Goal: Information Seeking & Learning: Learn about a topic

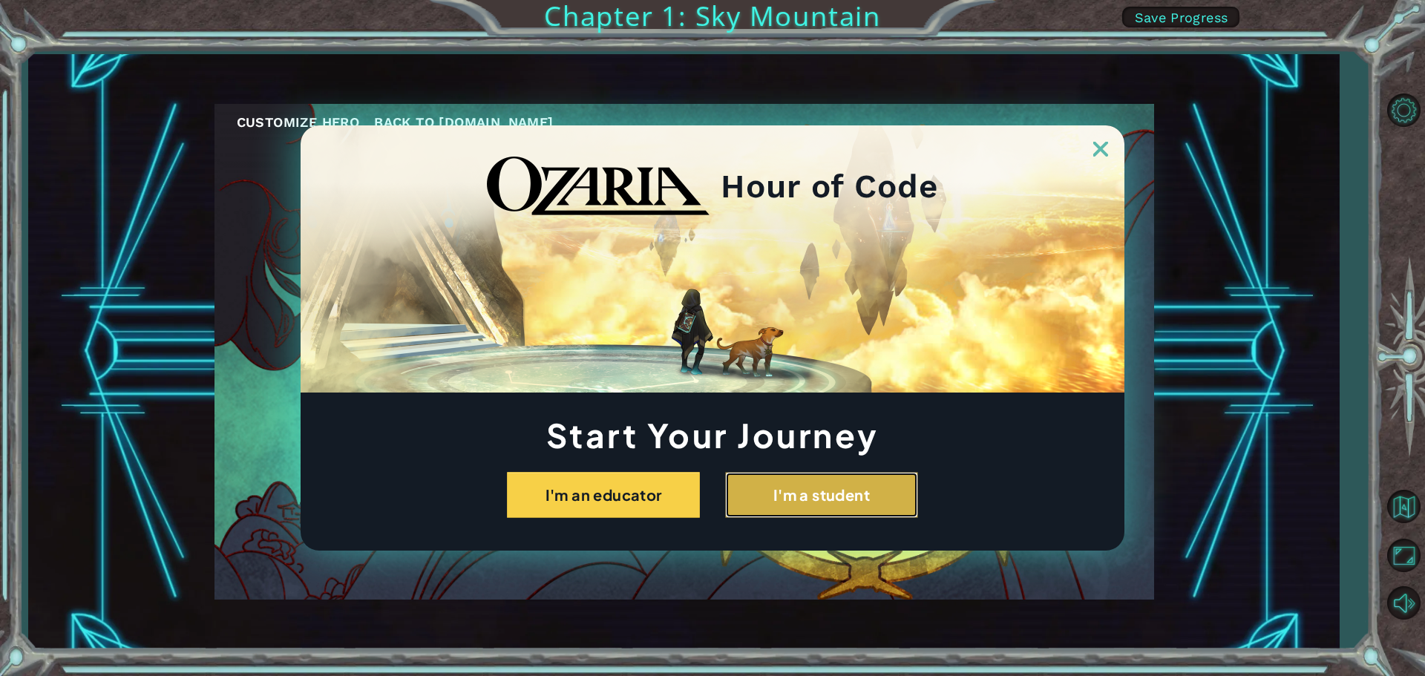
click at [745, 477] on button "I'm a student" at bounding box center [821, 495] width 193 height 46
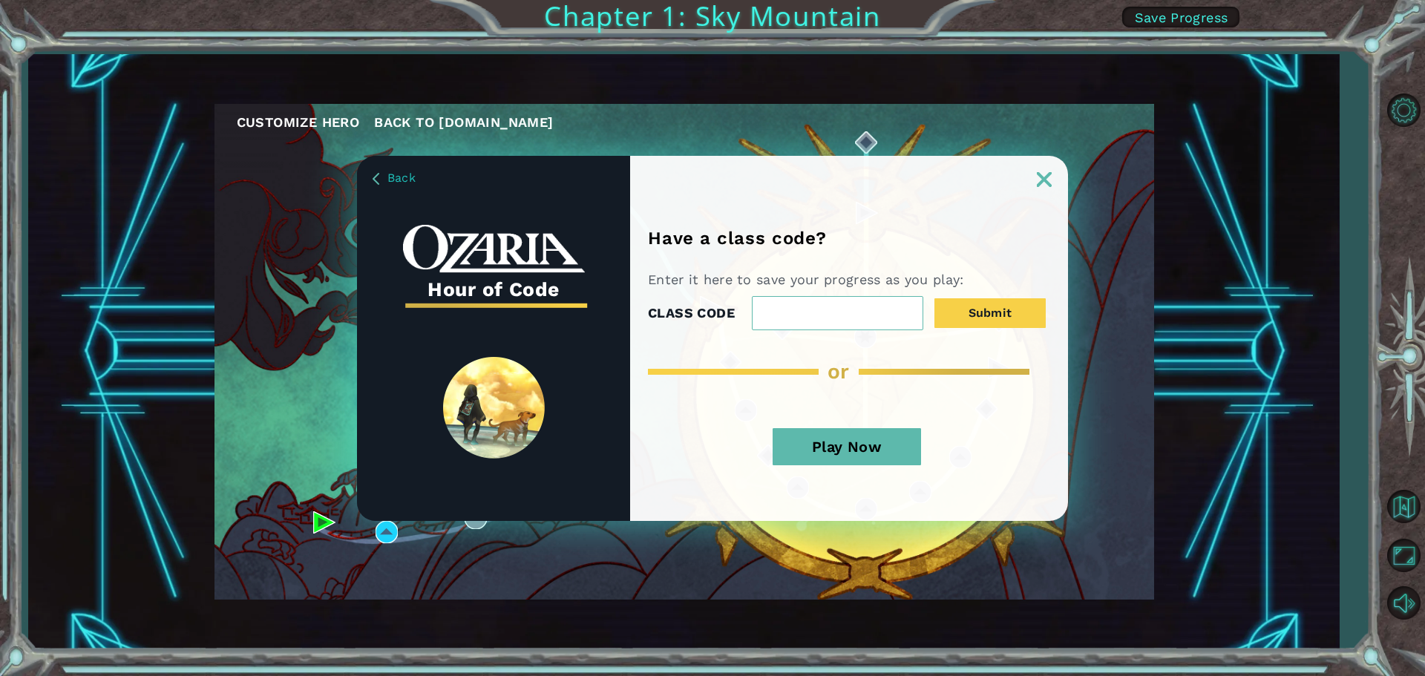
click at [861, 429] on div "Play Now" at bounding box center [847, 452] width 398 height 78
click at [859, 437] on button "Play Now" at bounding box center [846, 446] width 148 height 37
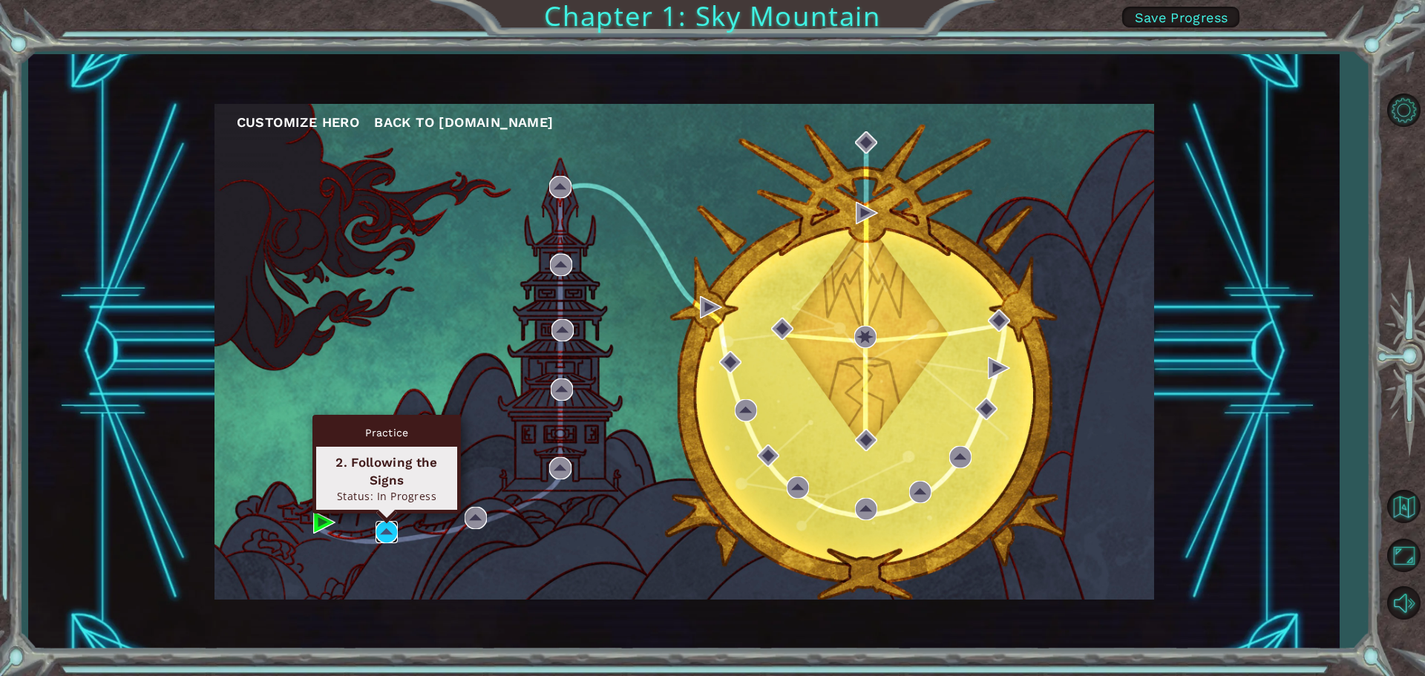
click at [378, 533] on img at bounding box center [386, 532] width 22 height 22
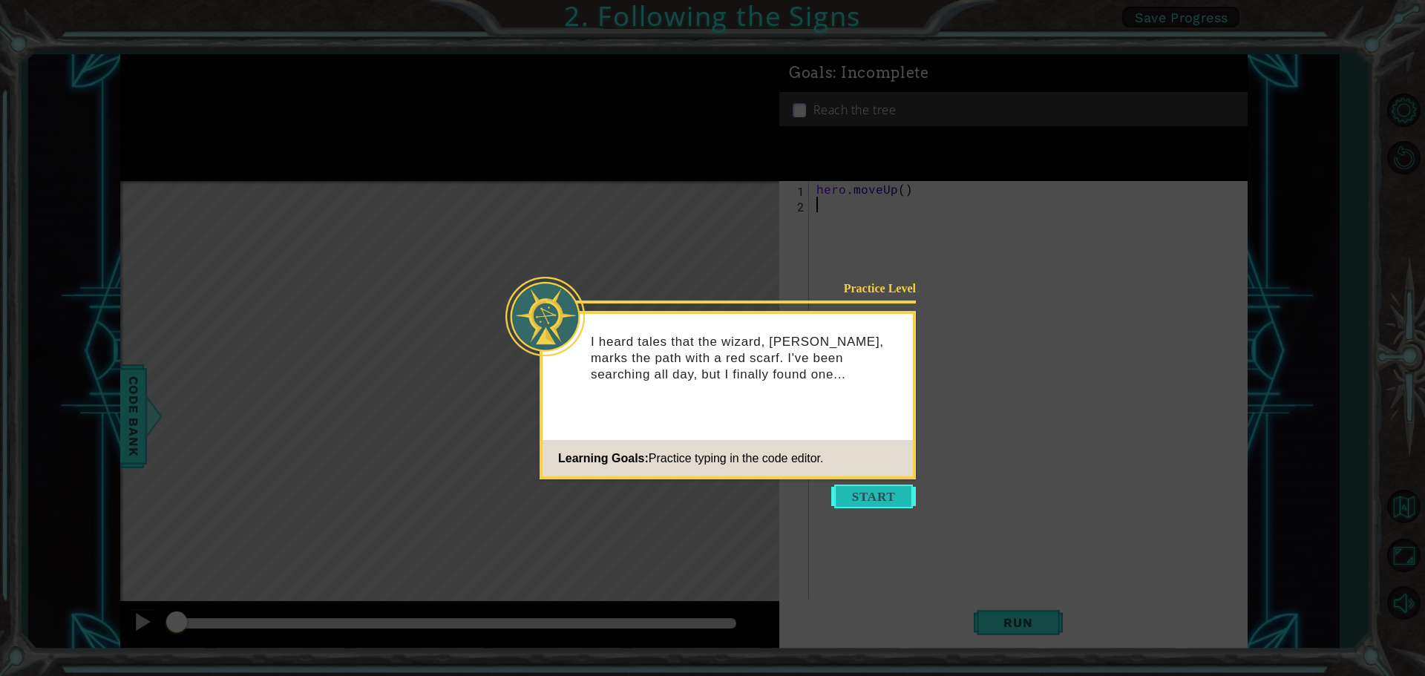
click at [848, 505] on button "Start" at bounding box center [873, 497] width 85 height 24
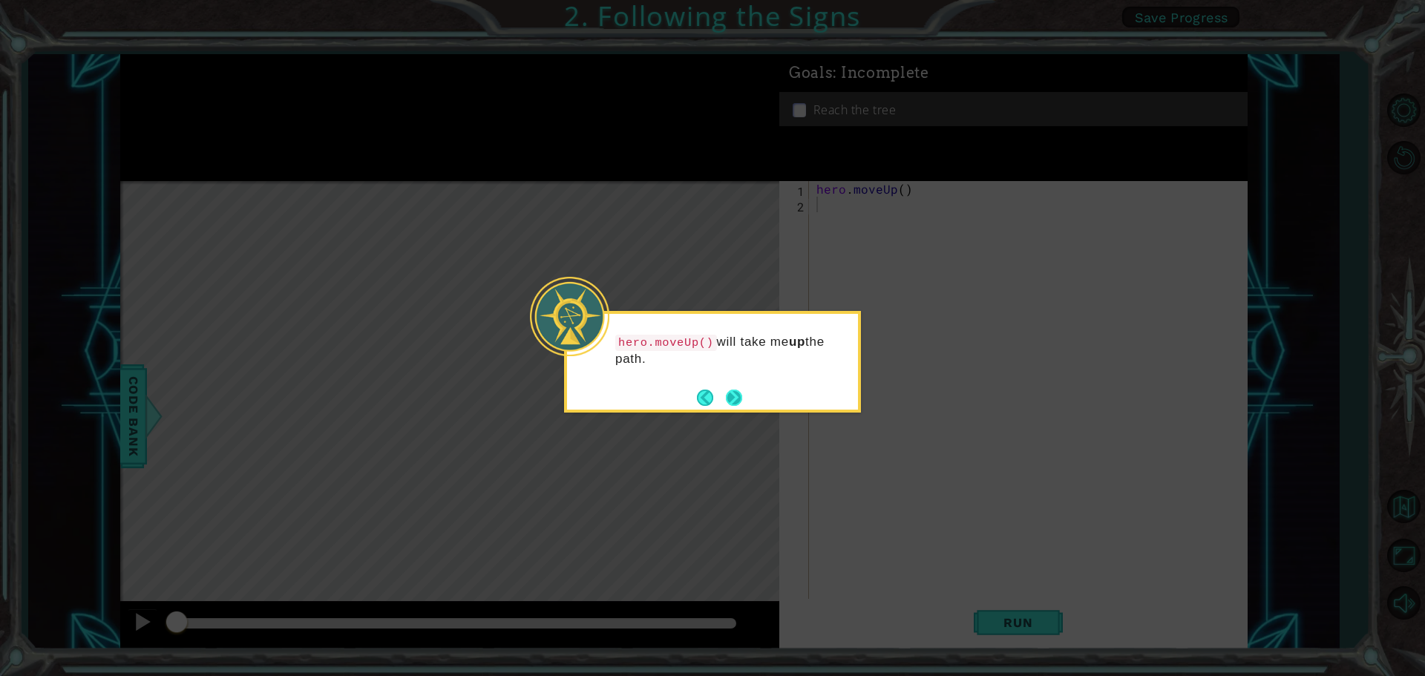
click at [730, 389] on button "Next" at bounding box center [733, 397] width 27 height 27
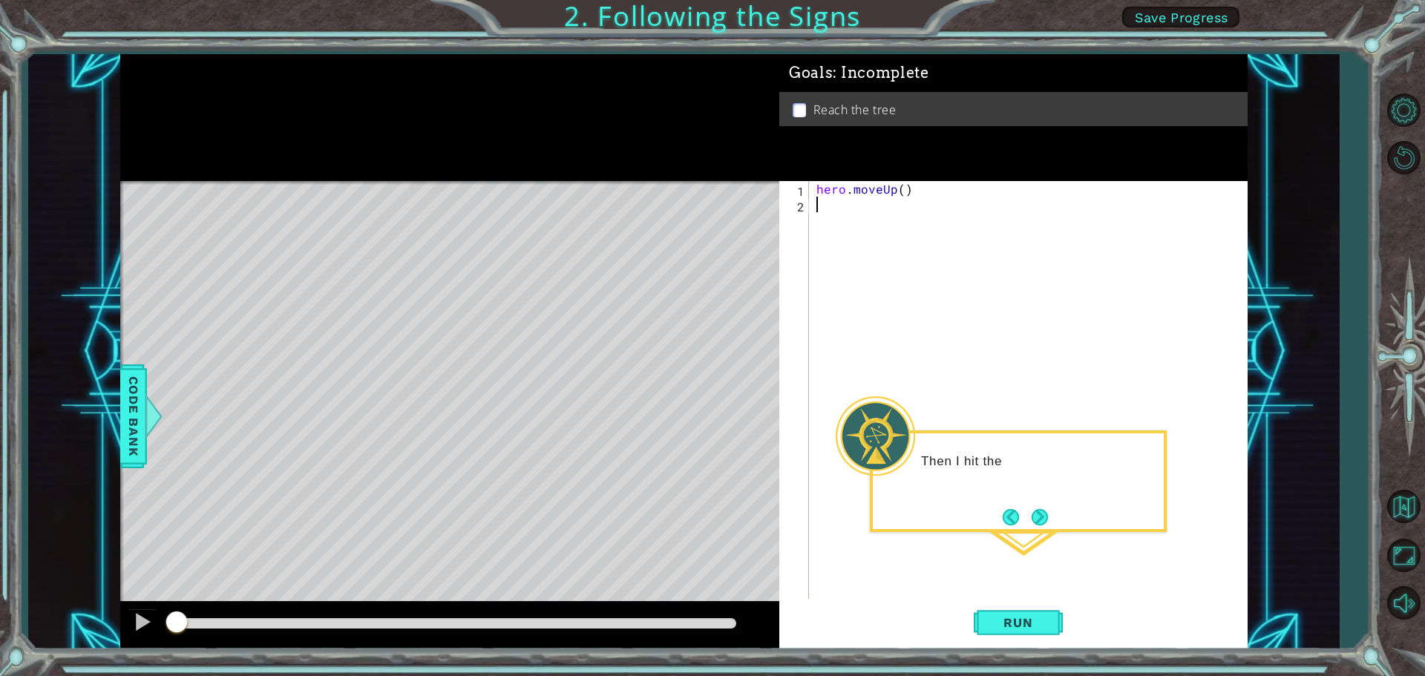
click at [887, 223] on div "hero . moveUp ( )" at bounding box center [1031, 407] width 437 height 452
type textarea "h"
click at [876, 222] on div "h ero.moveUp press enter" at bounding box center [946, 240] width 280 height 53
type textarea "hero."
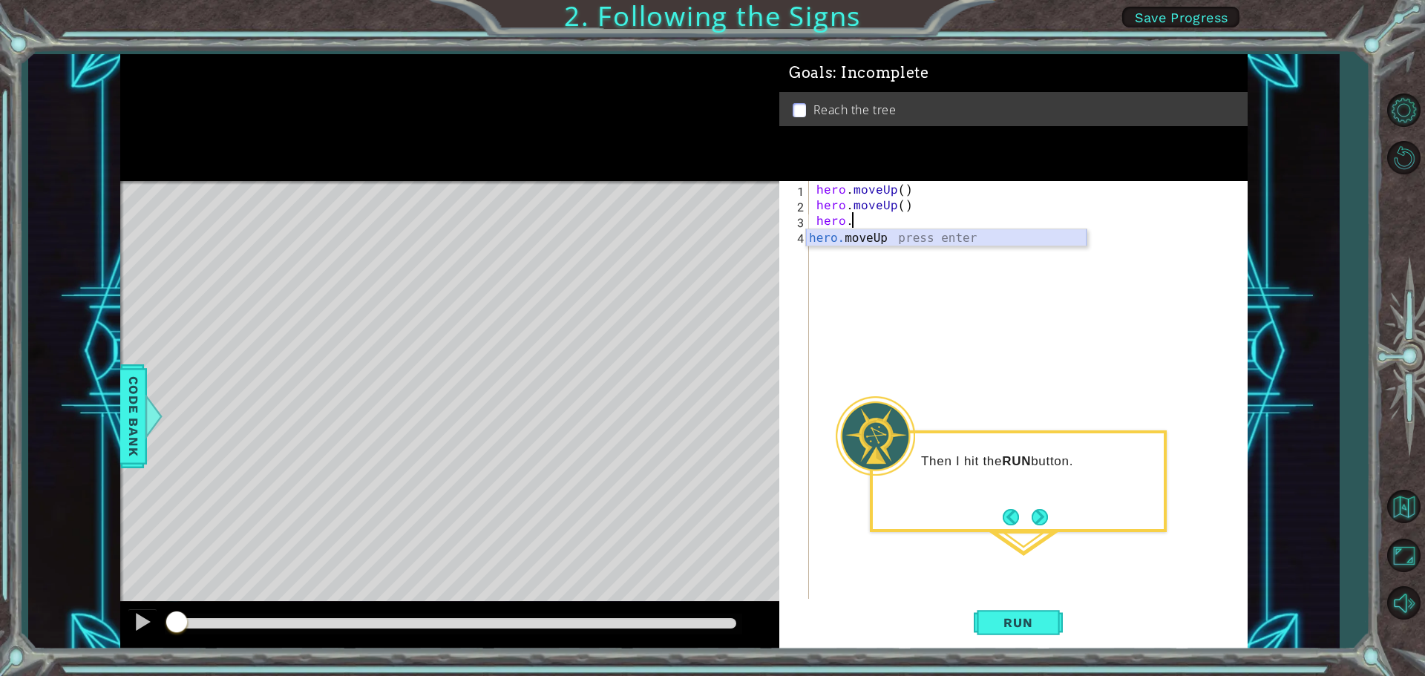
click at [918, 237] on div "hero. moveUp press enter" at bounding box center [946, 255] width 280 height 53
click at [1008, 620] on span "Run" at bounding box center [1017, 622] width 59 height 15
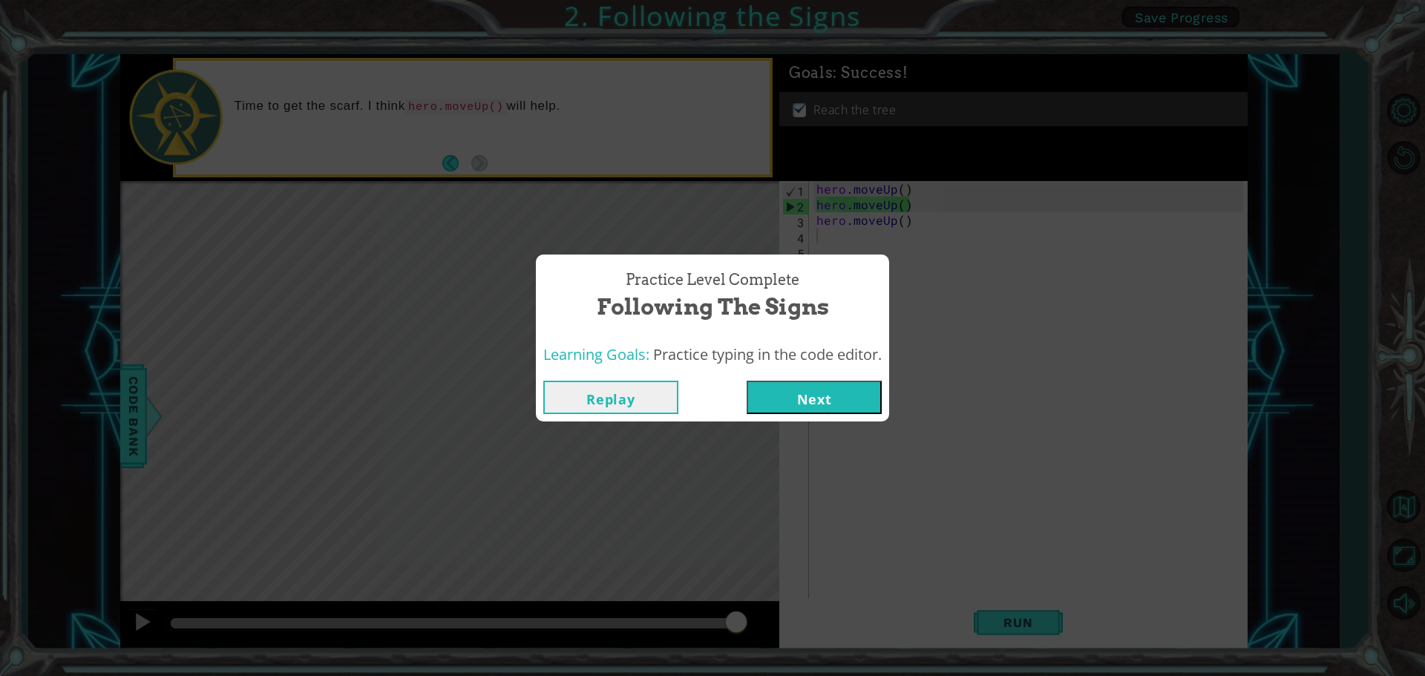
click at [767, 404] on button "Next" at bounding box center [813, 397] width 135 height 33
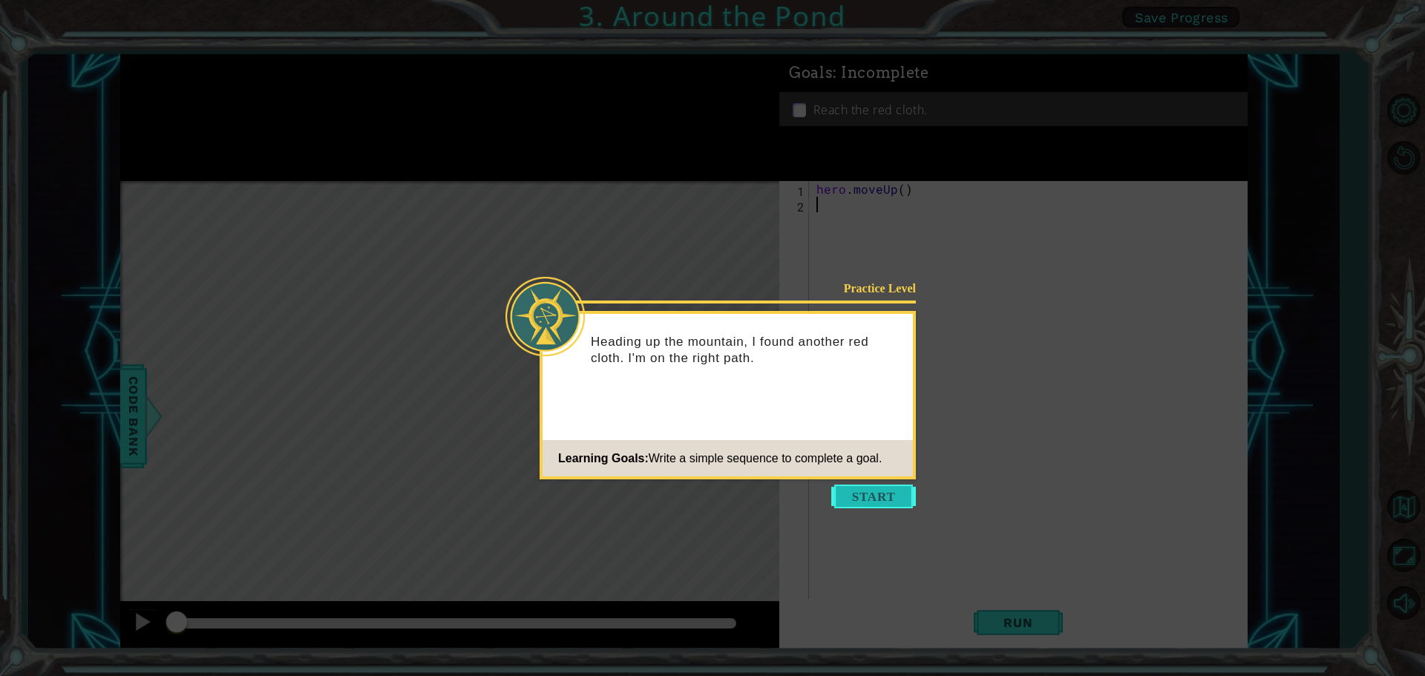
click at [838, 489] on button "Start" at bounding box center [873, 497] width 85 height 24
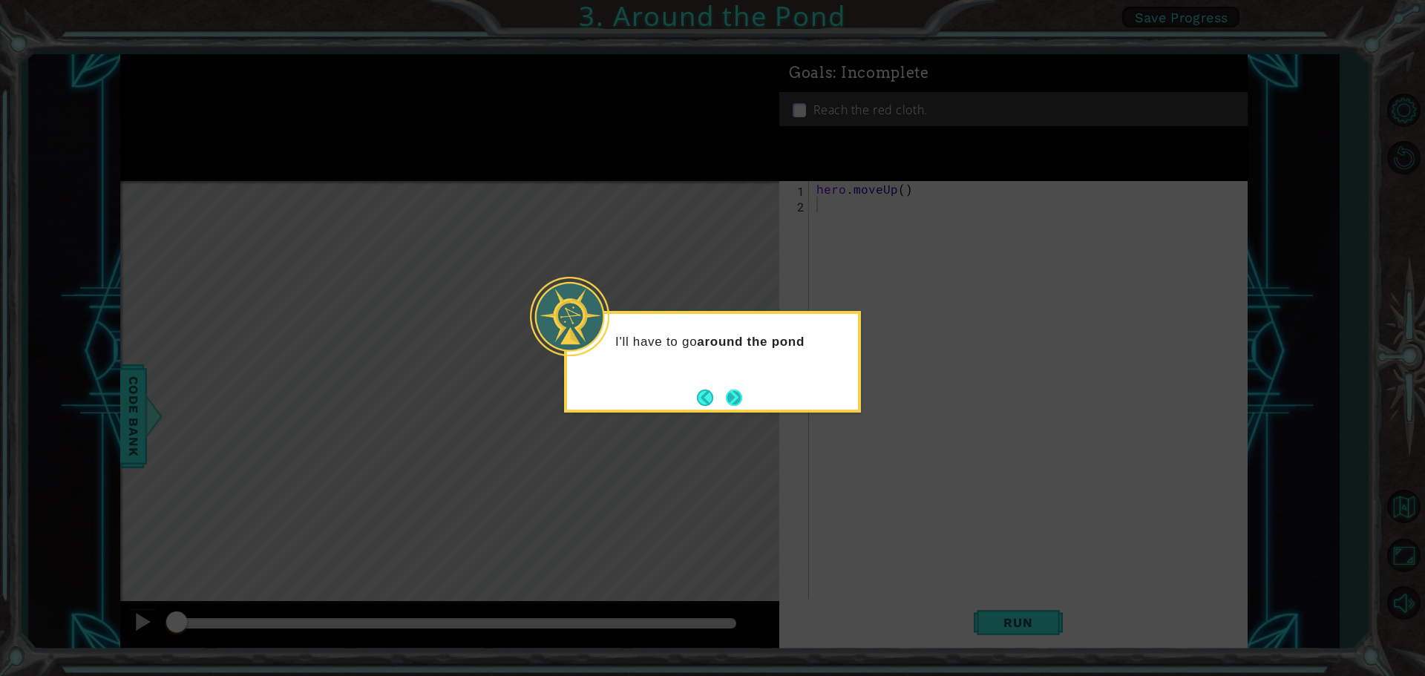
click at [735, 388] on button "Next" at bounding box center [733, 397] width 27 height 27
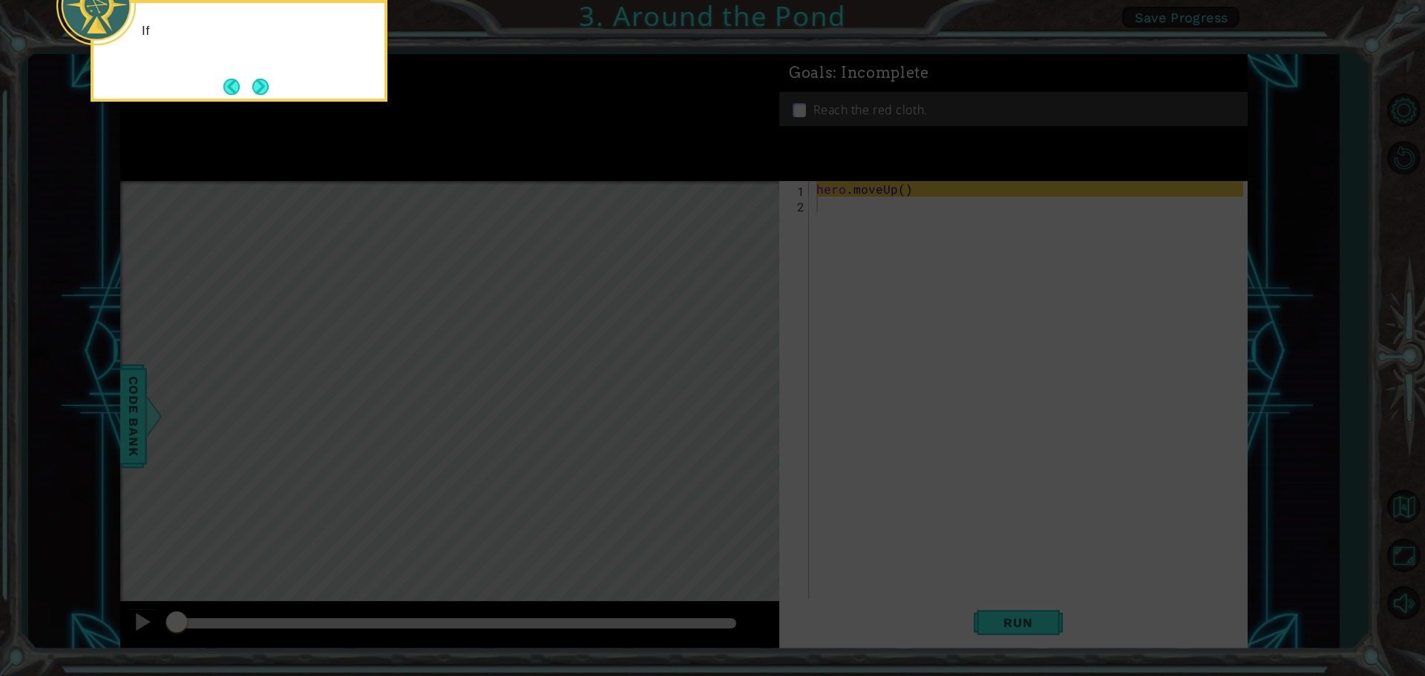
click at [735, 387] on icon at bounding box center [712, 101] width 1425 height 1149
click at [793, 236] on icon at bounding box center [712, 101] width 1425 height 1149
click at [258, 83] on button "Next" at bounding box center [260, 86] width 25 height 25
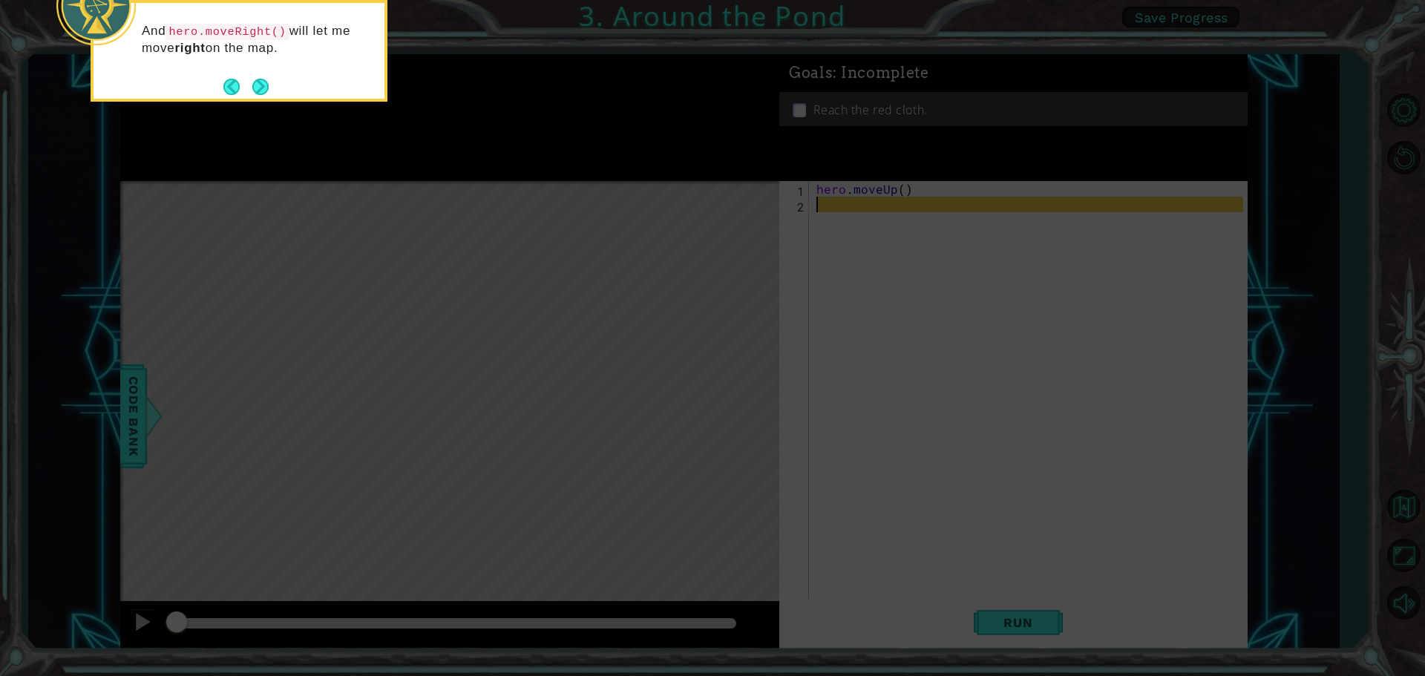
click at [265, 96] on button "Next" at bounding box center [260, 86] width 27 height 27
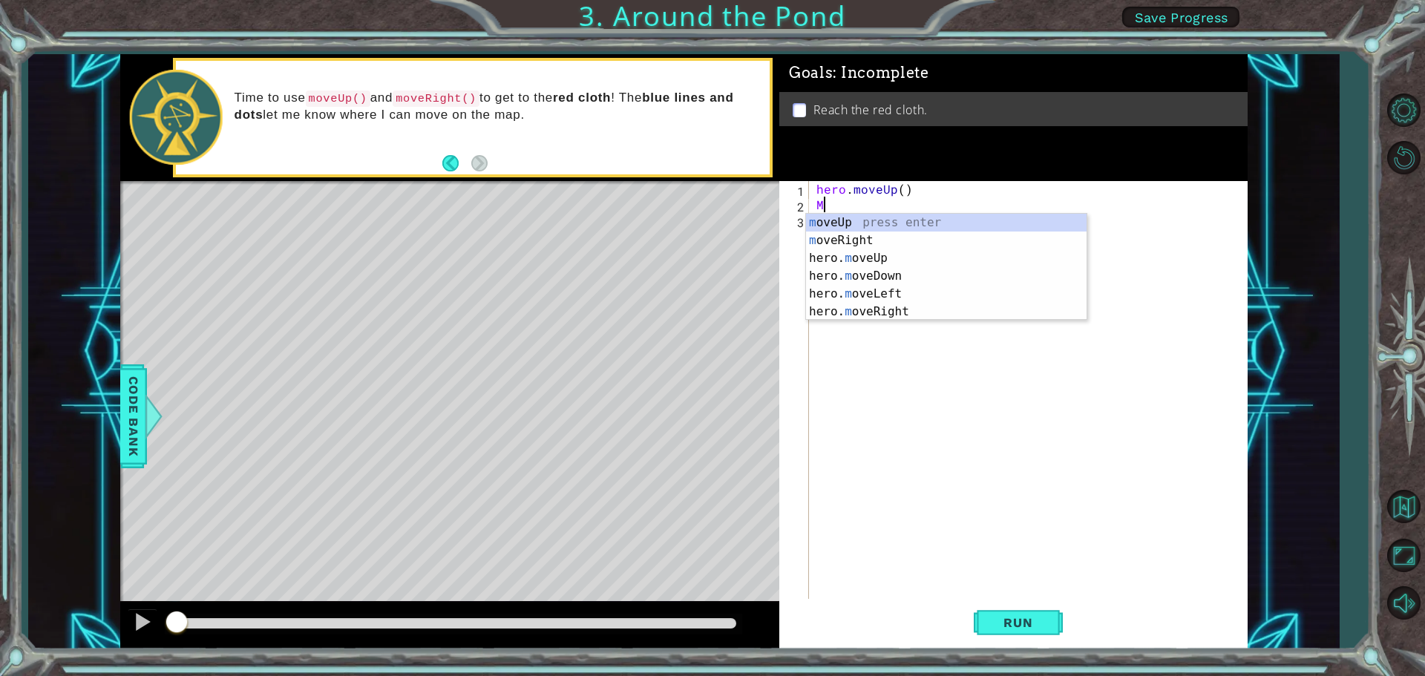
type textarea "MO"
click at [890, 226] on div "mo veUp press enter mo veRight press enter hero. mo veUp press enter hero. mo v…" at bounding box center [946, 285] width 280 height 142
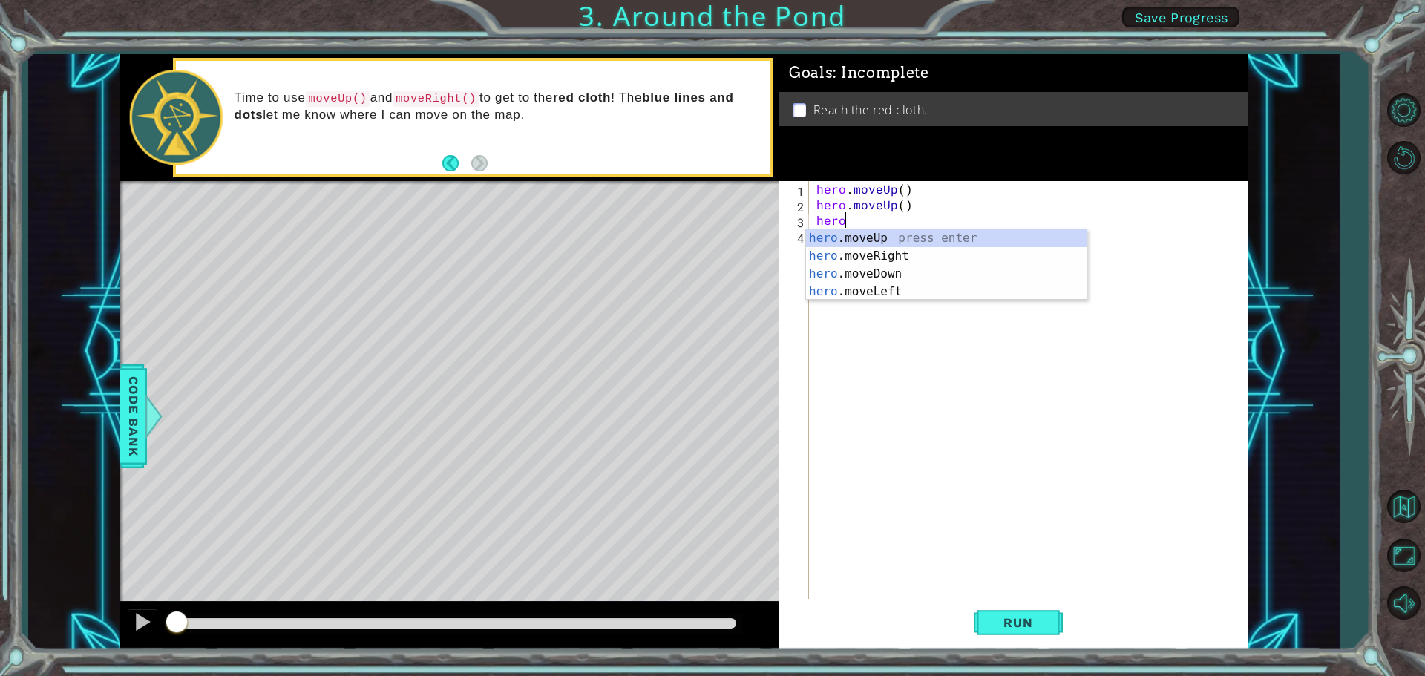
type textarea "hero."
click at [901, 241] on div "hero. moveUp press enter hero. moveRight press enter hero. moveDown press enter…" at bounding box center [946, 282] width 280 height 107
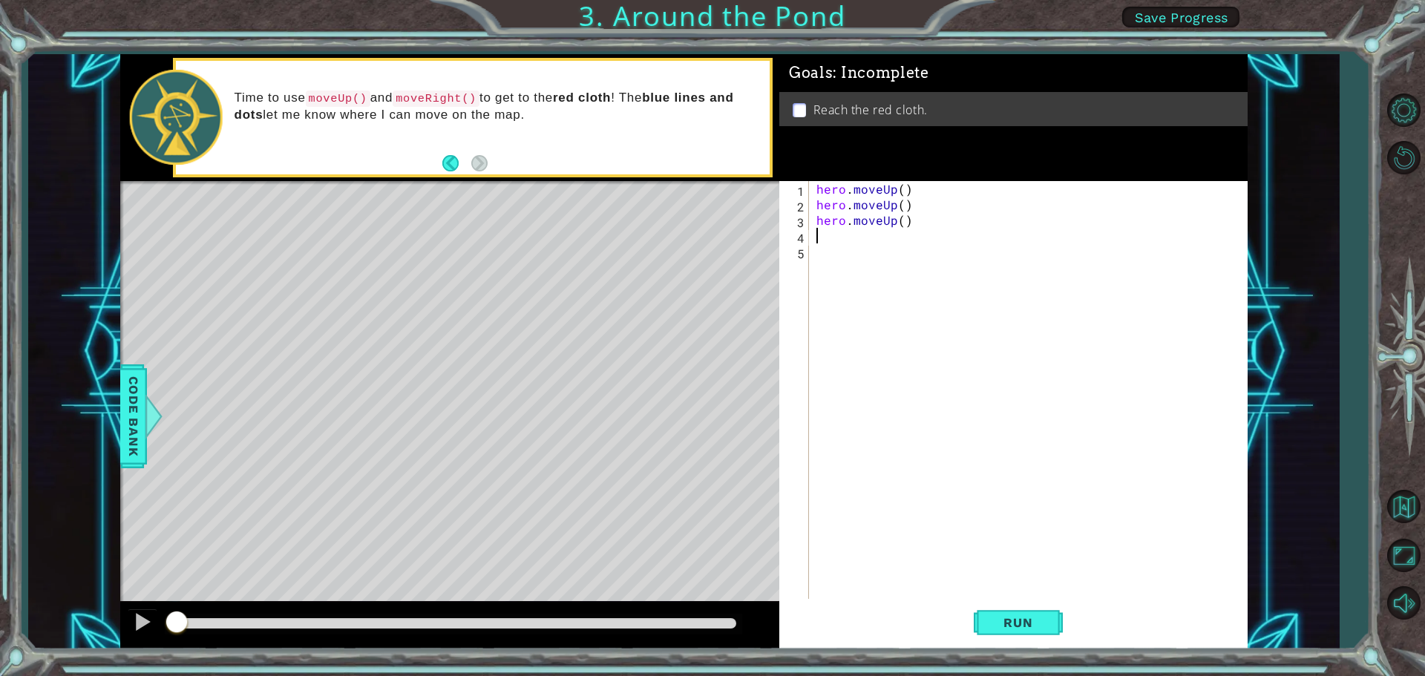
scroll to position [0, 0]
click at [1024, 619] on span "Run" at bounding box center [1017, 622] width 59 height 15
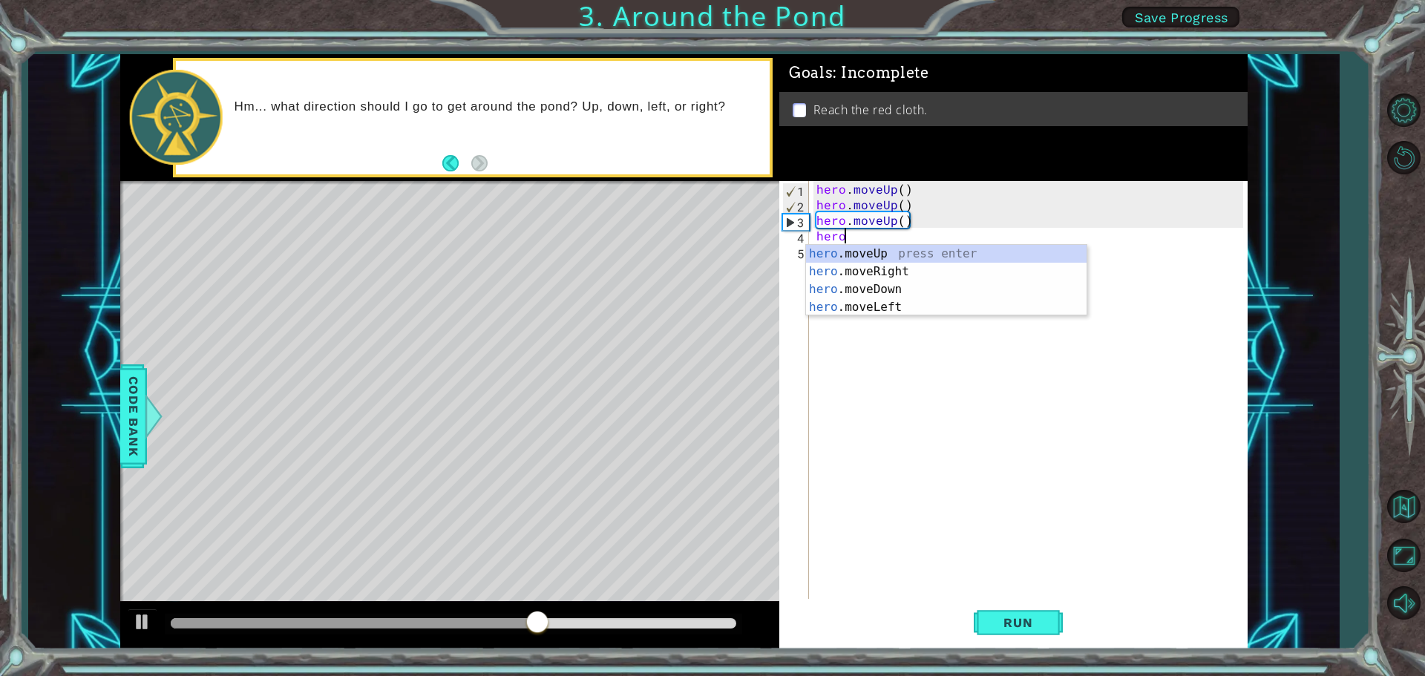
scroll to position [0, 1]
type textarea "hero.right"
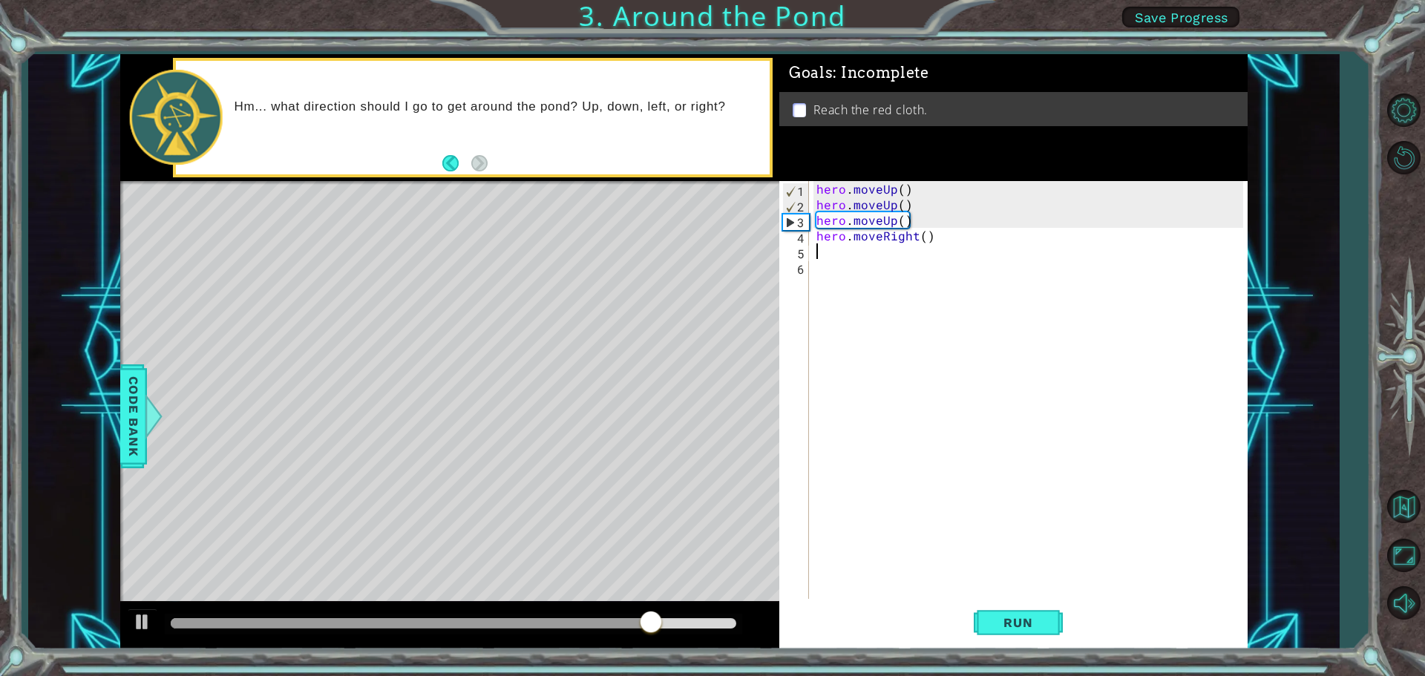
scroll to position [0, 0]
click at [1022, 620] on span "Run" at bounding box center [1017, 622] width 59 height 15
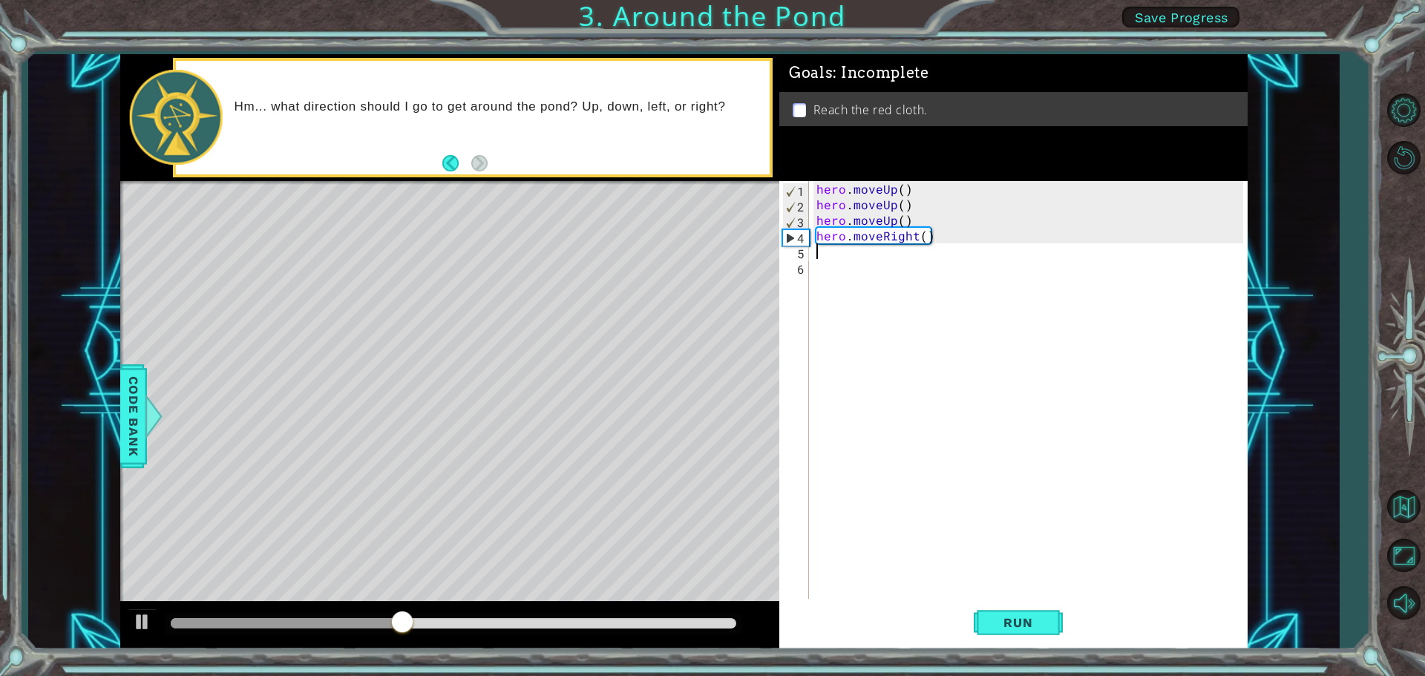
click at [897, 243] on div "hero . moveUp ( ) hero . moveUp ( ) hero . moveUp ( ) hero . moveRight ( )" at bounding box center [1031, 407] width 437 height 452
click at [853, 218] on div "hero . moveUp ( ) hero . moveUp ( ) hero . moveUp ( ) hero . moveRight ( )" at bounding box center [1031, 407] width 437 height 452
click at [798, 223] on div "3" at bounding box center [796, 222] width 26 height 16
type textarea "hero.moveUp()"
click at [818, 257] on div "hero . moveUp ( ) hero . moveUp ( ) hero . moveUp ( ) hero . moveRight ( )" at bounding box center [1031, 407] width 437 height 452
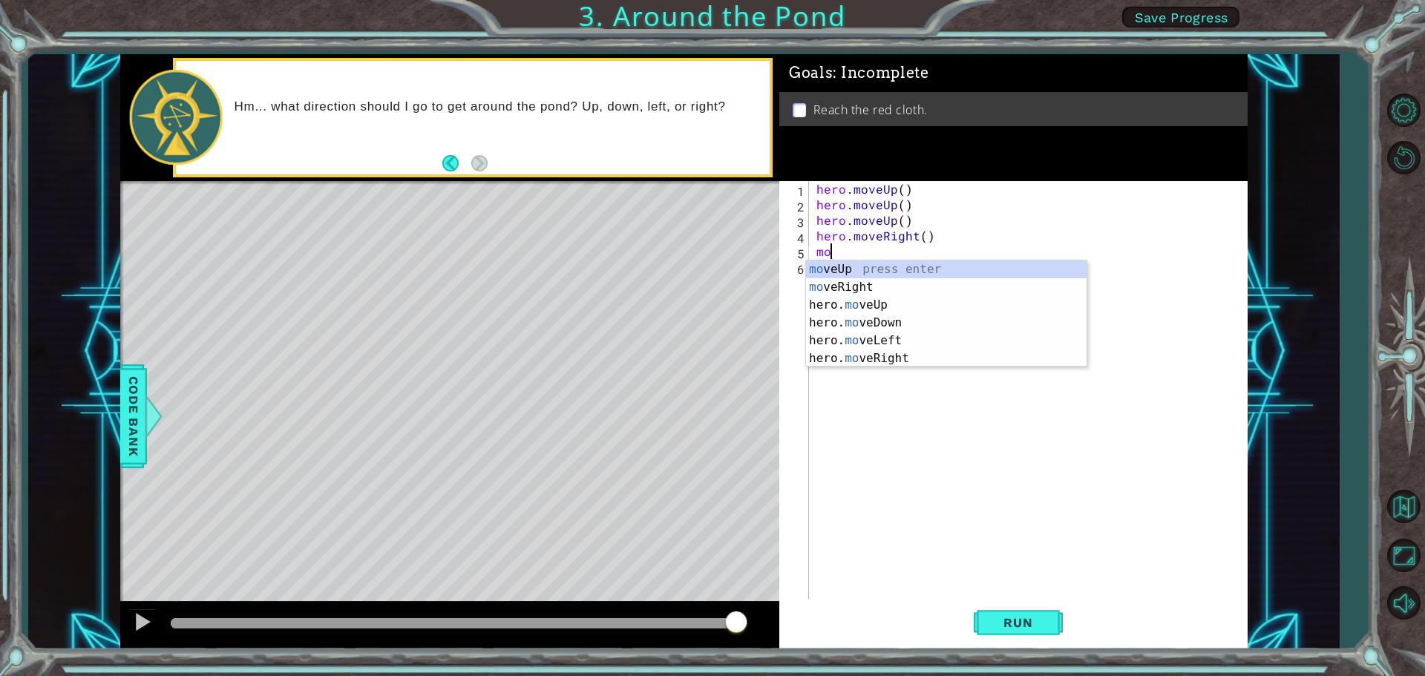
type textarea "m"
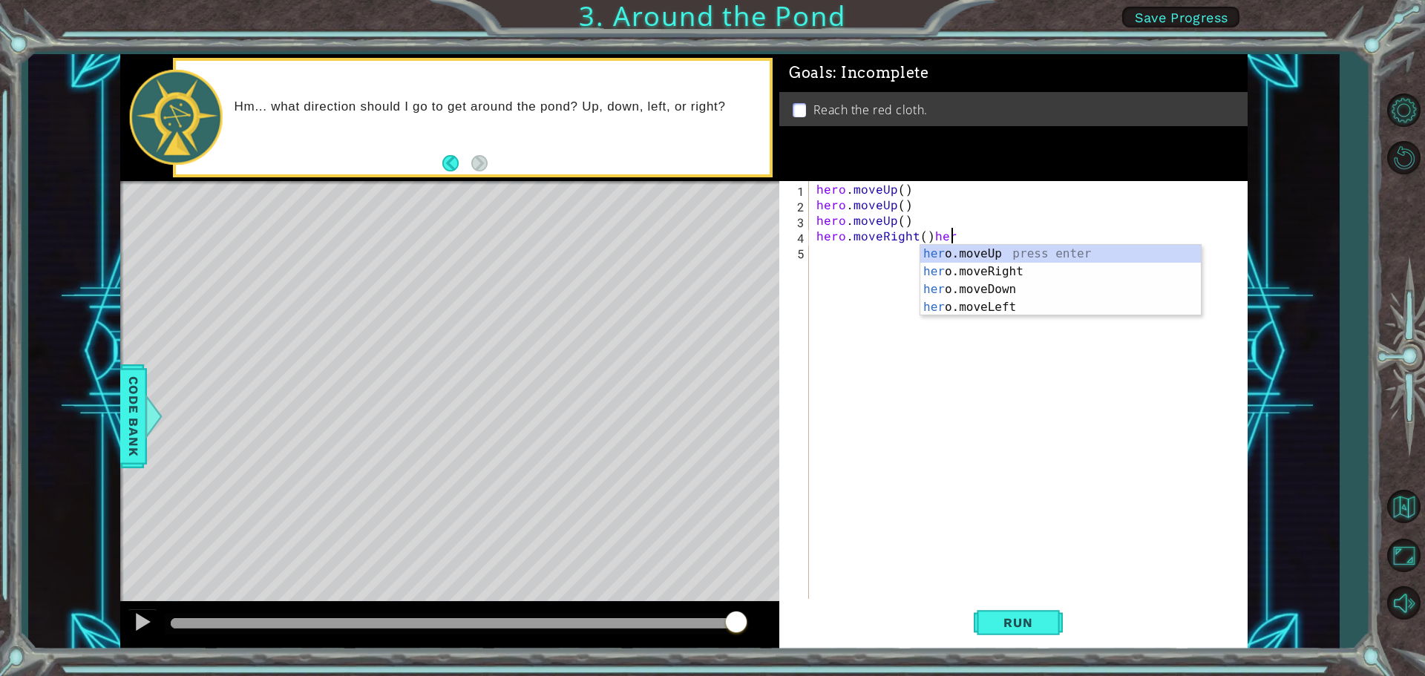
scroll to position [0, 7]
click at [1013, 257] on div "her o.moveUp press enter her o.moveRight press enter her o.moveDown press enter…" at bounding box center [1060, 298] width 280 height 107
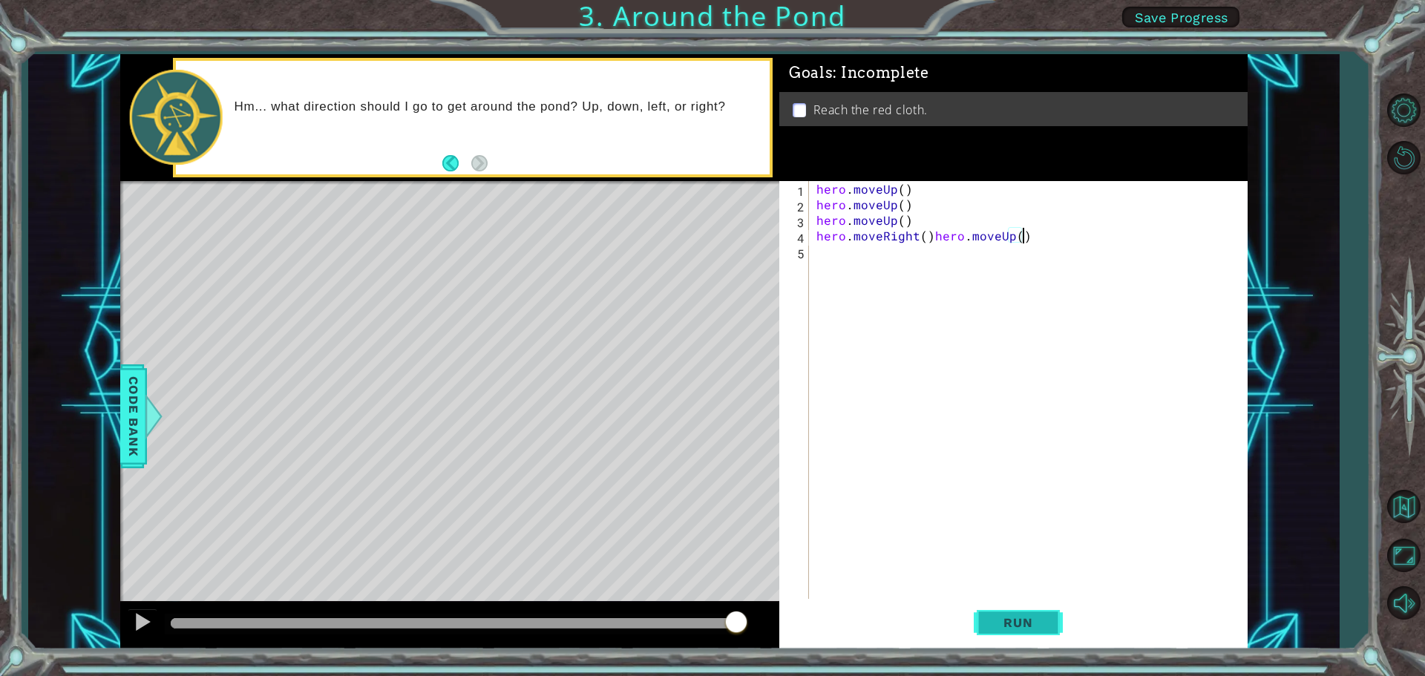
click at [1030, 620] on span "Run" at bounding box center [1017, 622] width 59 height 15
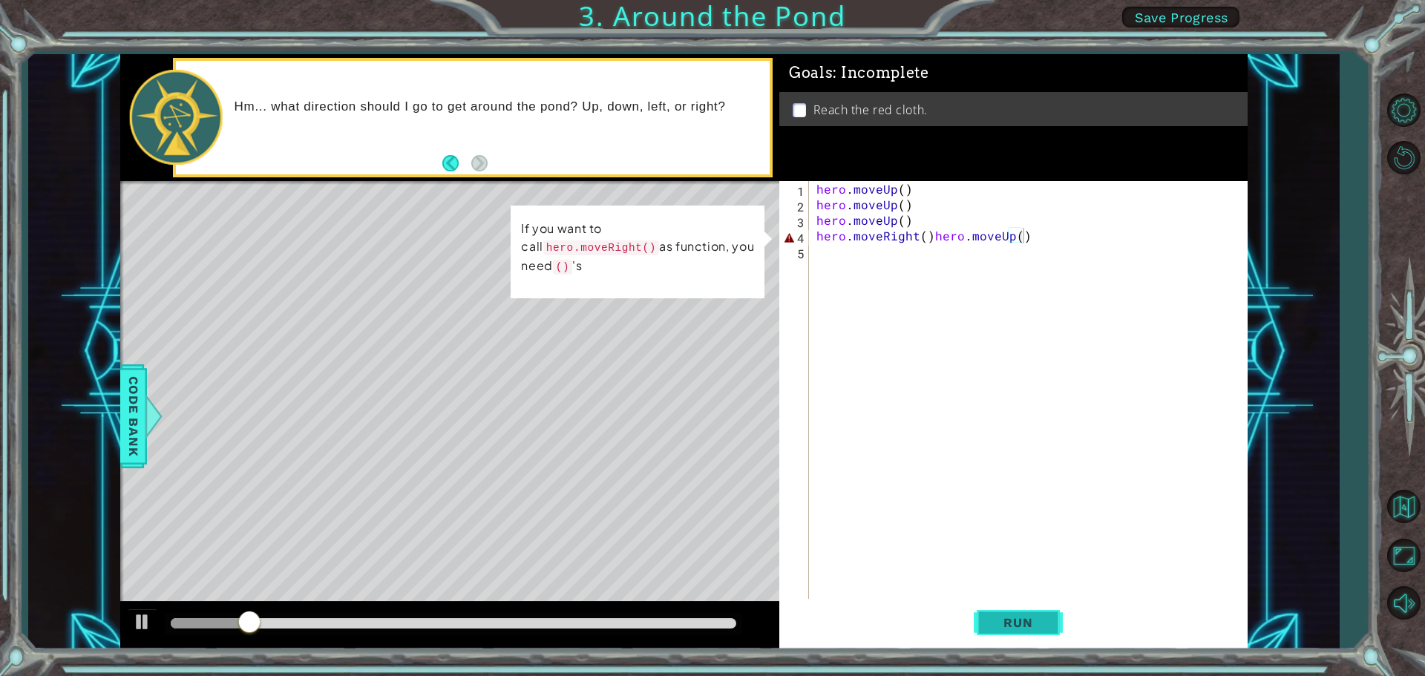
click at [988, 617] on button "Run" at bounding box center [1017, 622] width 89 height 47
click at [798, 221] on div "3" at bounding box center [795, 222] width 27 height 16
type textarea "hero.moveUp()"
click at [833, 263] on div "hero . moveUp ( ) hero . moveUp ( ) hero . moveUp ( ) hero . moveRight ( ) hero…" at bounding box center [1031, 407] width 437 height 452
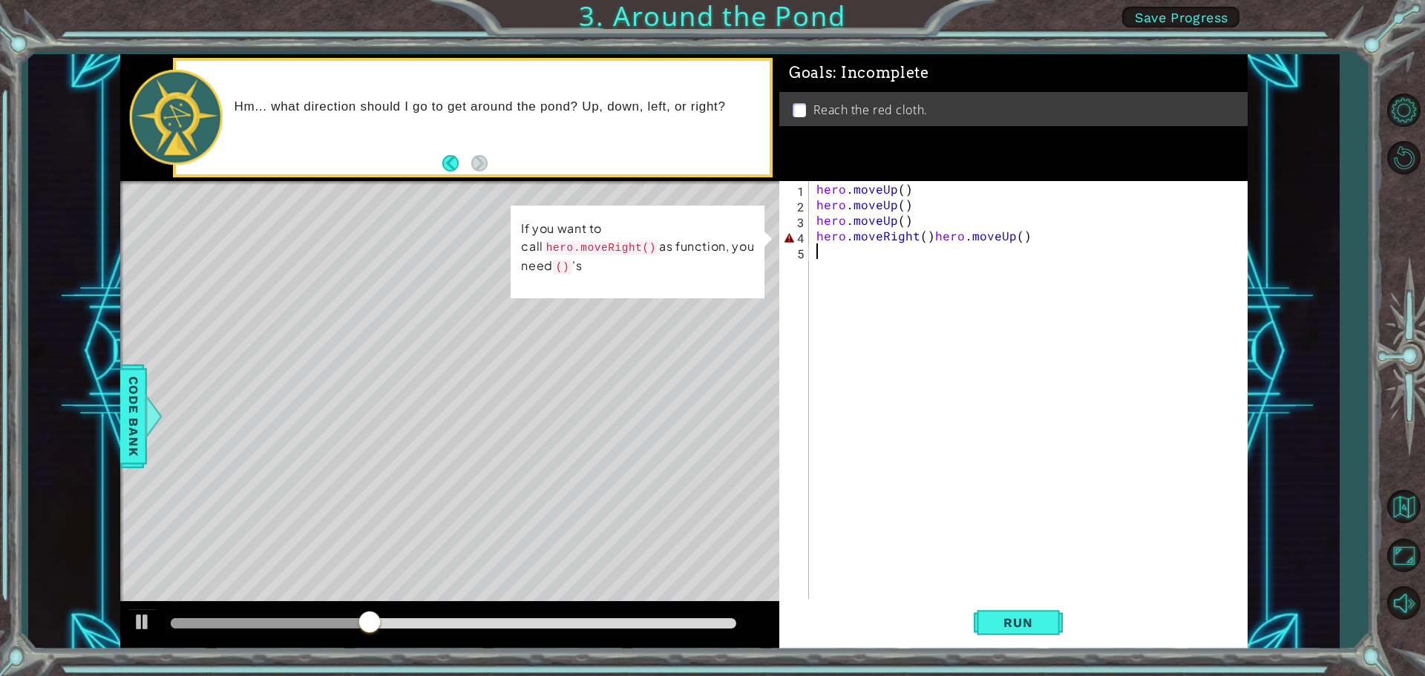
scroll to position [0, 0]
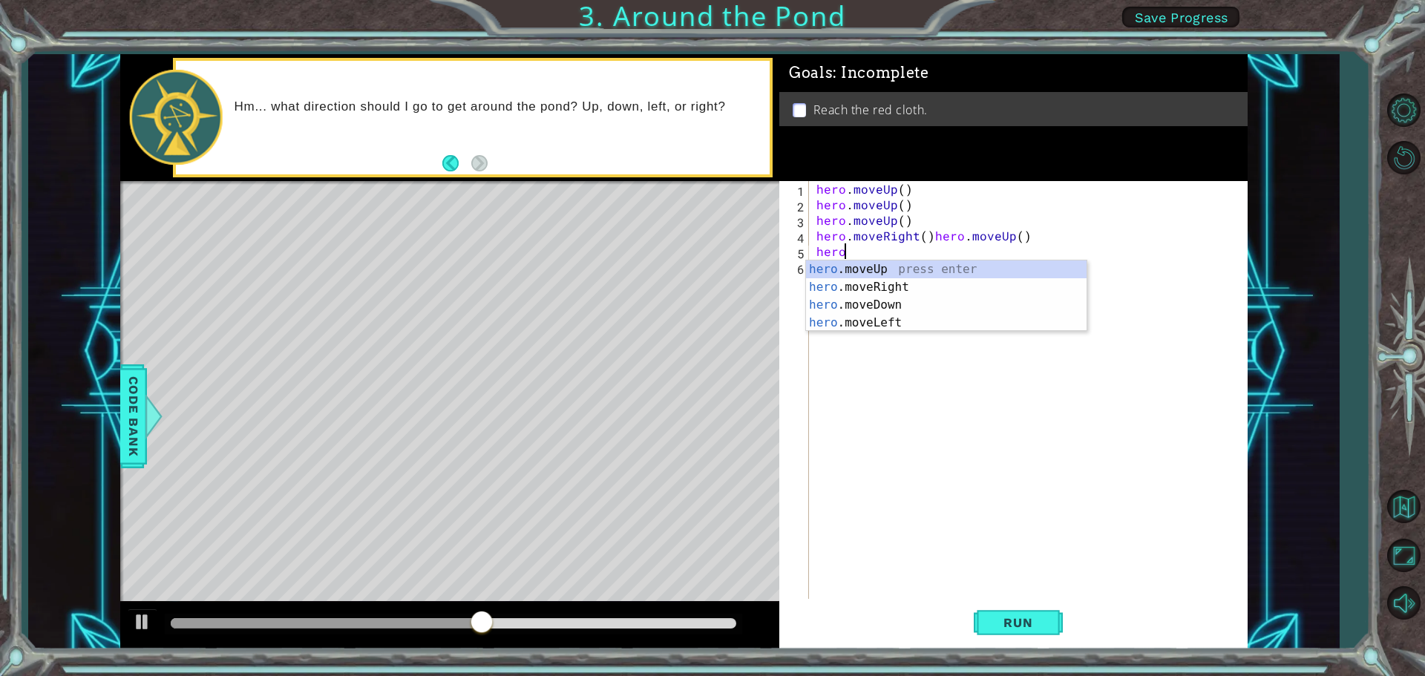
type textarea "hero."
click at [867, 263] on div "hero. moveUp press enter hero. moveRight press enter hero. moveDown press enter…" at bounding box center [946, 313] width 280 height 107
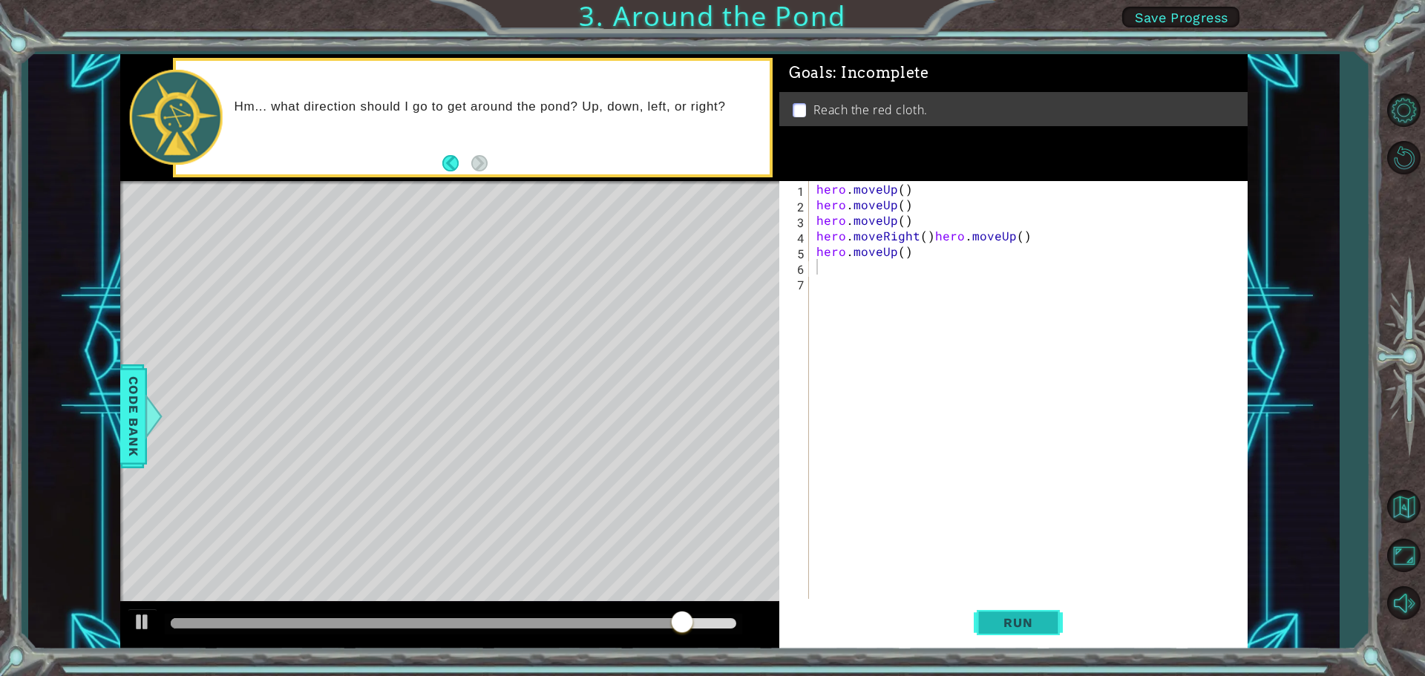
click at [1014, 606] on button "Run" at bounding box center [1017, 622] width 89 height 47
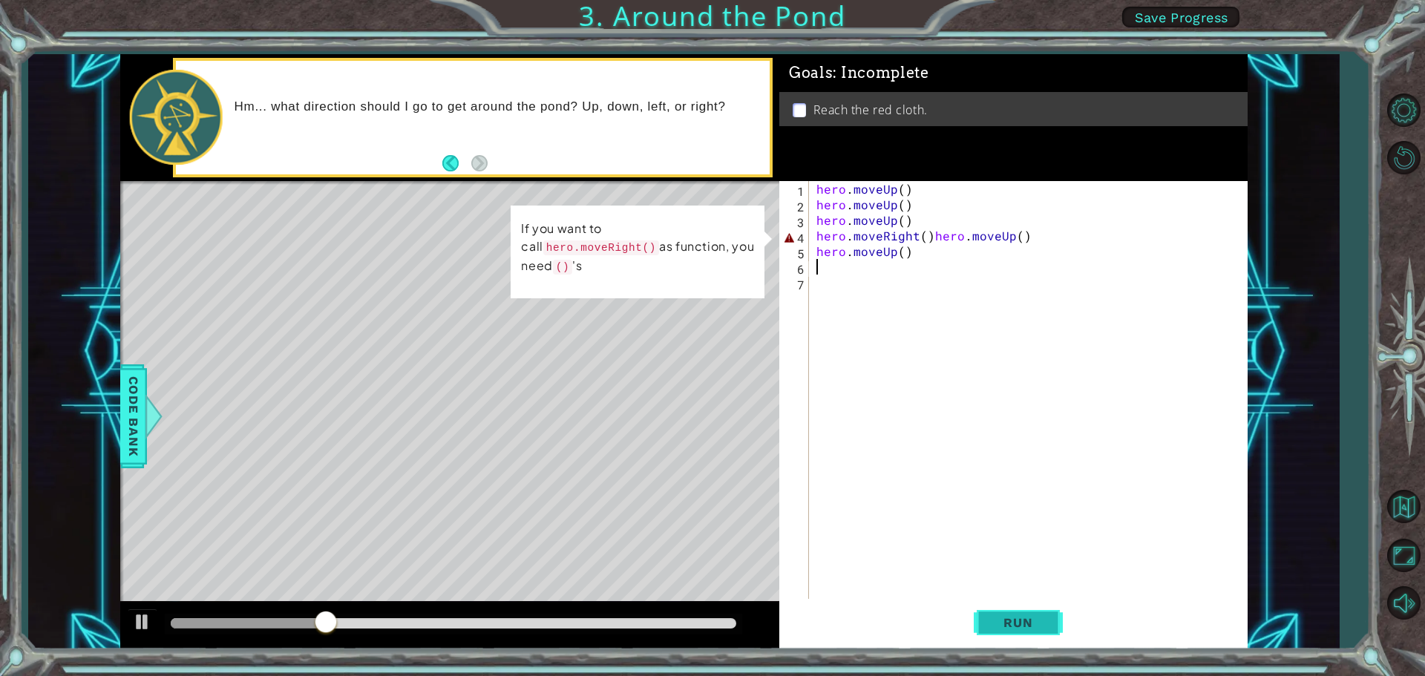
click at [994, 626] on span "Run" at bounding box center [1017, 622] width 59 height 15
click at [813, 249] on div "hero . moveUp ( ) hero . moveUp ( ) hero . moveUp ( ) hero . moveRight ( ) hero…" at bounding box center [1031, 407] width 437 height 452
click at [804, 252] on div "5" at bounding box center [795, 254] width 27 height 16
type textarea "hero.moveUp()"
click at [899, 264] on div "hero . moveUp ( ) hero . moveUp ( ) hero . moveUp ( ) hero . moveRight ( ) hero…" at bounding box center [1031, 407] width 437 height 452
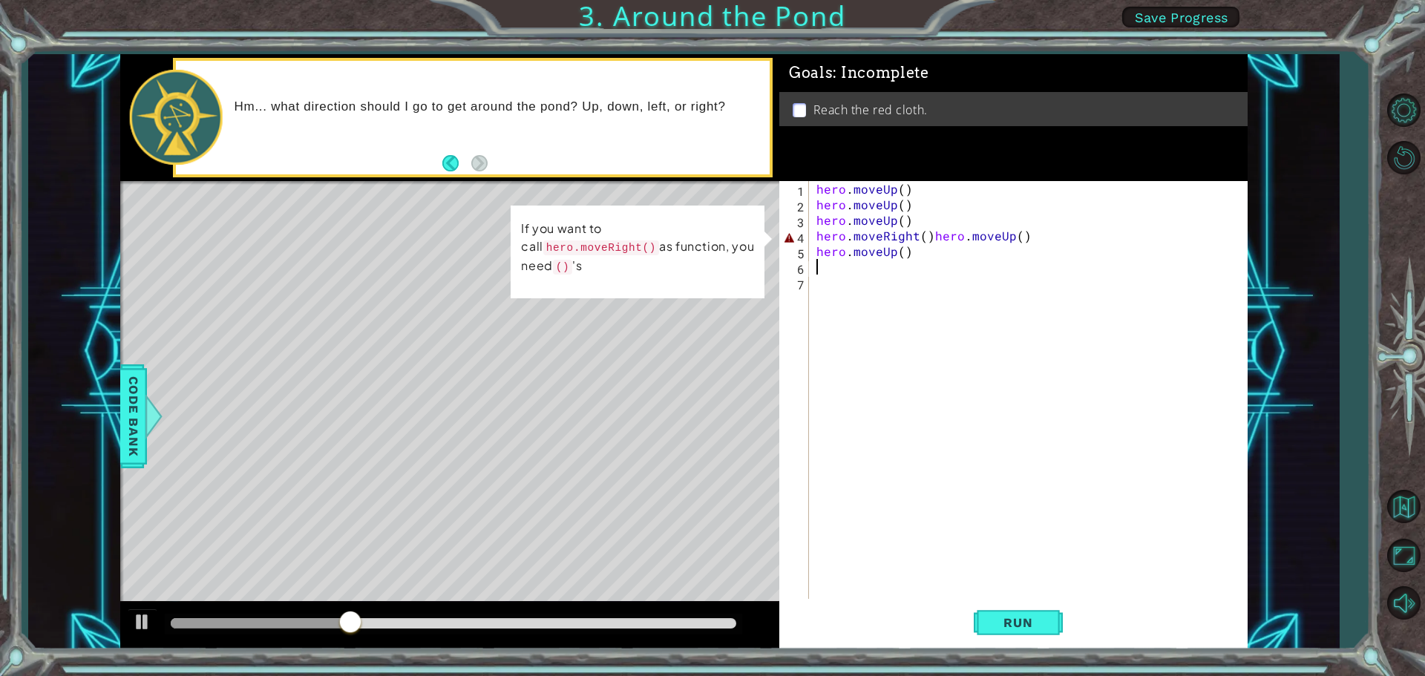
click at [909, 257] on div "hero . moveUp ( ) hero . moveUp ( ) hero . moveUp ( ) hero . moveRight ( ) hero…" at bounding box center [1031, 407] width 437 height 452
click at [989, 624] on span "Run" at bounding box center [1017, 622] width 59 height 15
click at [804, 249] on div "5" at bounding box center [795, 254] width 27 height 16
click at [801, 250] on div "5" at bounding box center [795, 254] width 27 height 16
click at [797, 251] on div "5" at bounding box center [795, 254] width 27 height 16
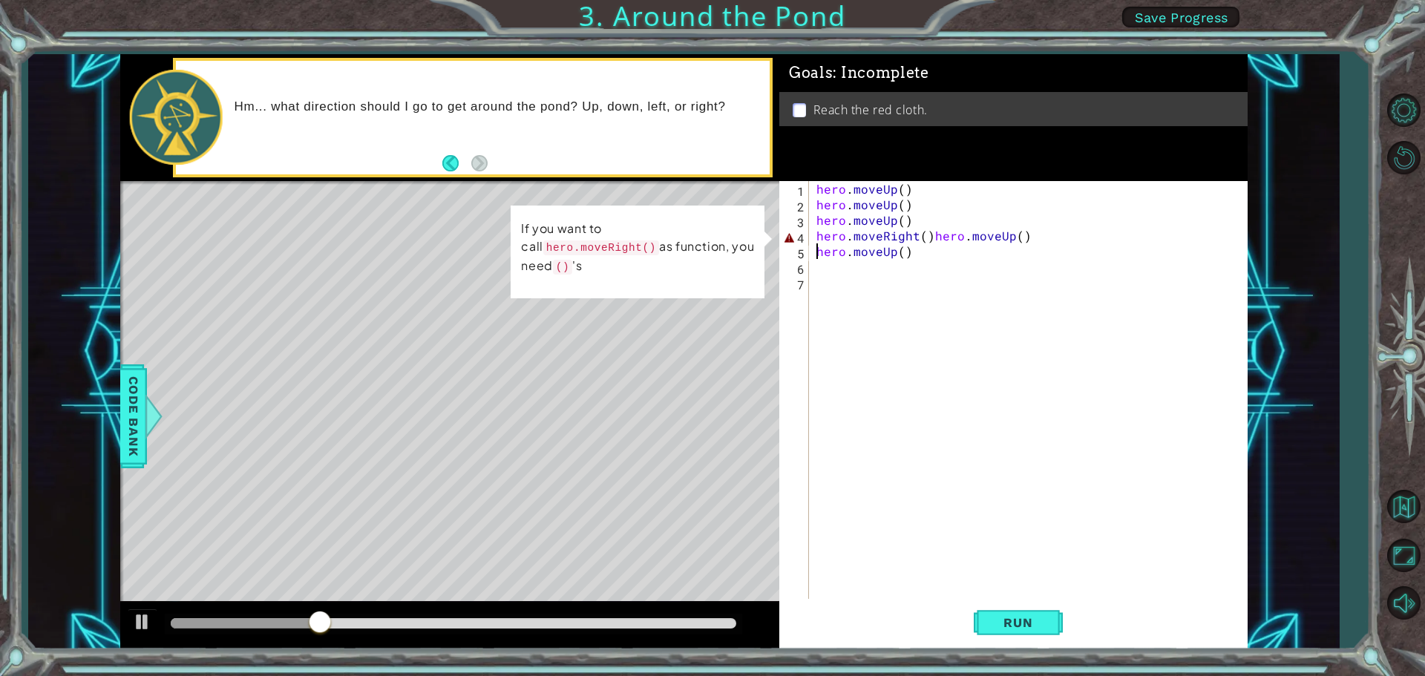
type textarea "hero.moveUp()"
click at [915, 260] on div "hero . moveUp ( ) hero . moveUp ( ) hero . moveUp ( ) hero . moveRight ( ) hero…" at bounding box center [1031, 407] width 437 height 452
click at [907, 252] on div "hero . moveUp ( ) hero . moveUp ( ) hero . moveUp ( ) hero . moveRight ( ) hero…" at bounding box center [1031, 407] width 437 height 452
type textarea "hero.moveUp()"
click at [823, 285] on div "hero . moveUp ( ) hero . moveUp ( ) hero . moveUp ( ) hero . moveRight ( ) hero…" at bounding box center [1031, 407] width 437 height 452
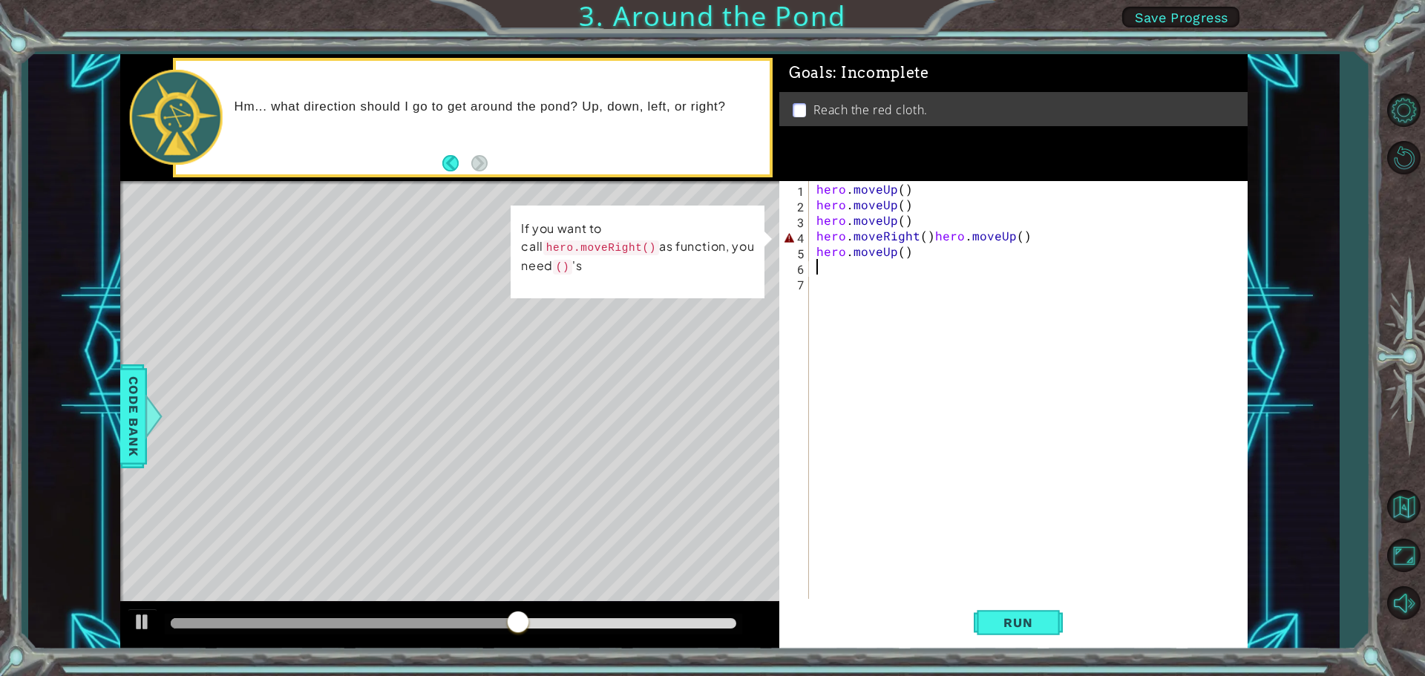
click at [814, 269] on div "hero . moveUp ( ) hero . moveUp ( ) hero . moveUp ( ) hero . moveRight ( ) hero…" at bounding box center [1031, 407] width 437 height 452
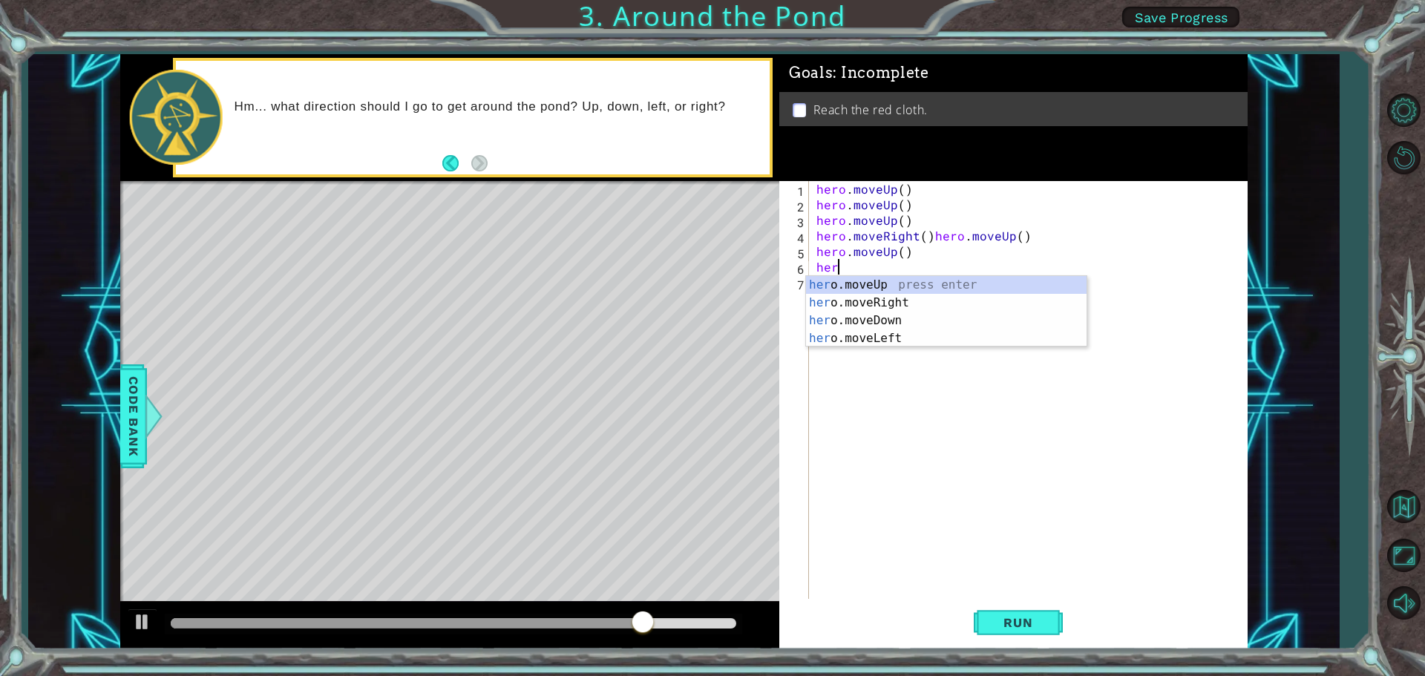
scroll to position [0, 1]
type textarea "hero."
click at [888, 286] on div "hero. moveUp press enter hero. moveRight press enter hero. moveDown press enter…" at bounding box center [946, 329] width 280 height 107
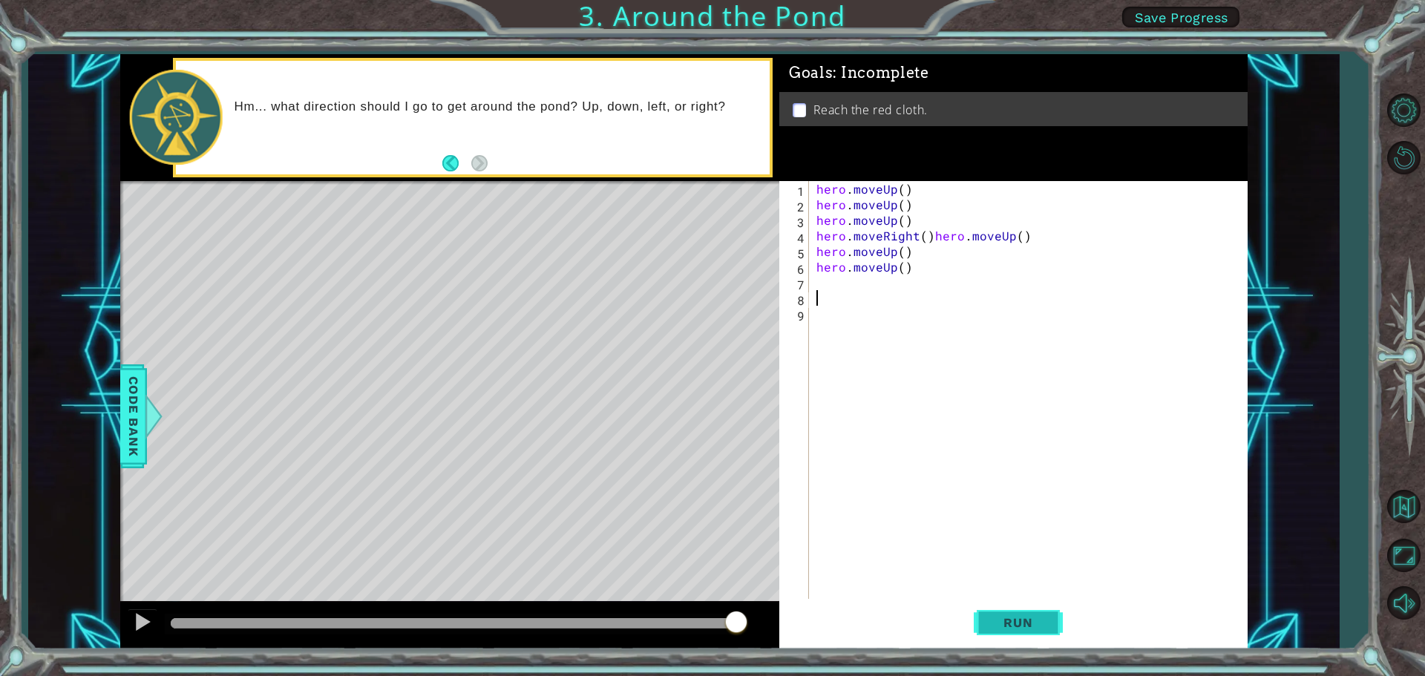
click at [1019, 625] on span "Run" at bounding box center [1017, 622] width 59 height 15
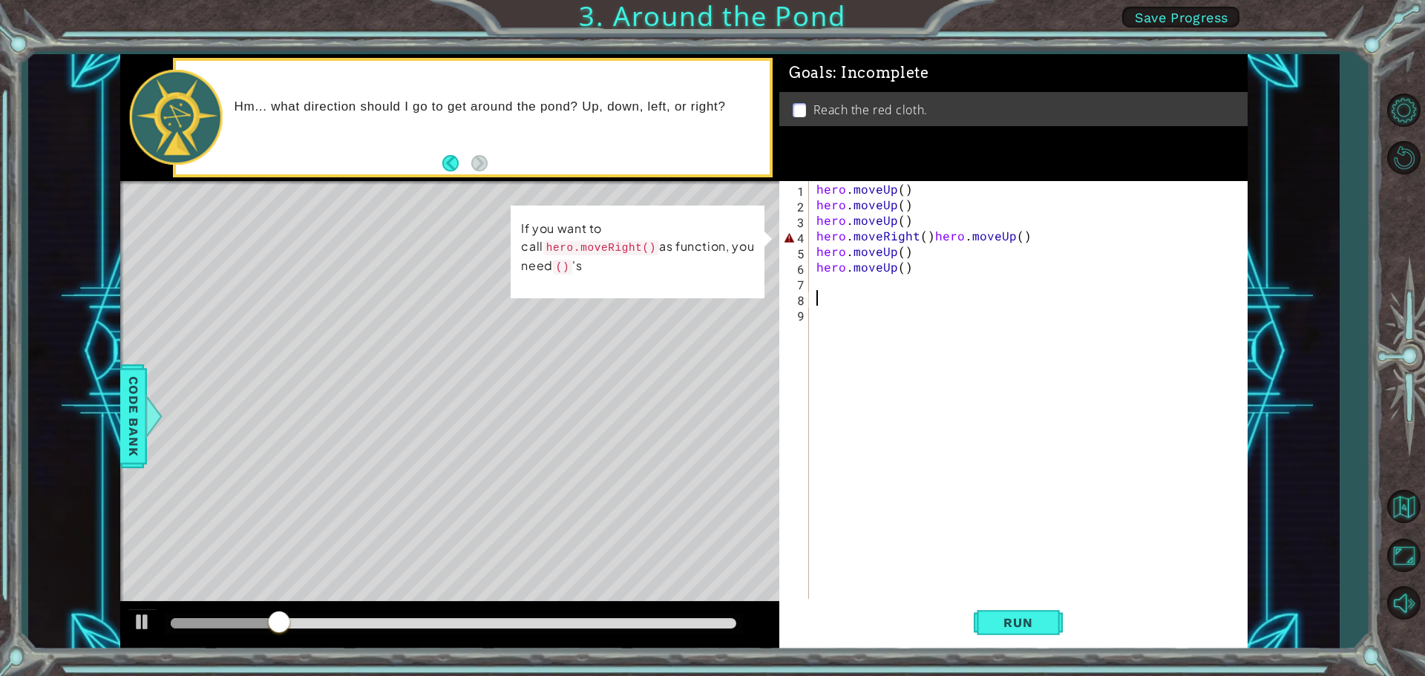
click at [1036, 241] on div "hero . moveUp ( ) hero . moveUp ( ) hero . moveUp ( ) hero . moveRight ( ) hero…" at bounding box center [1031, 407] width 437 height 452
type textarea "hero.moveRight()hero.moveUp()"
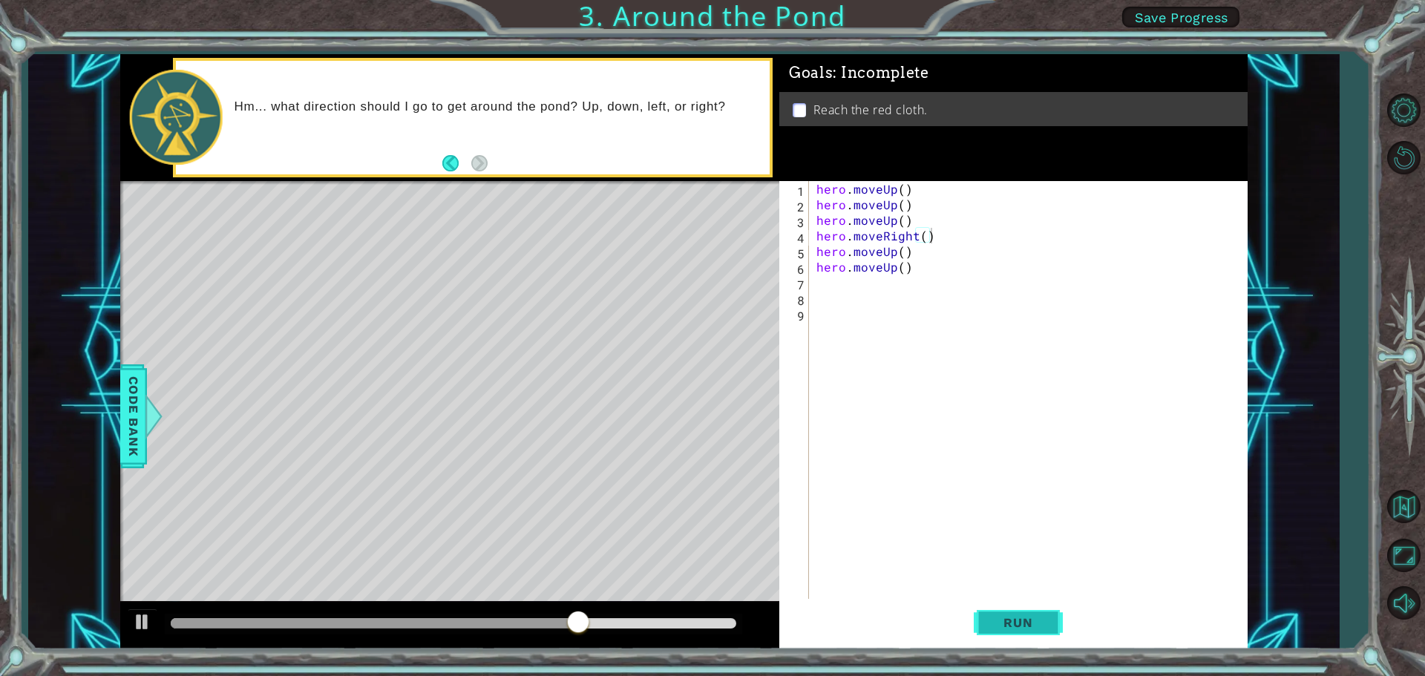
click at [1029, 622] on span "Run" at bounding box center [1017, 622] width 59 height 15
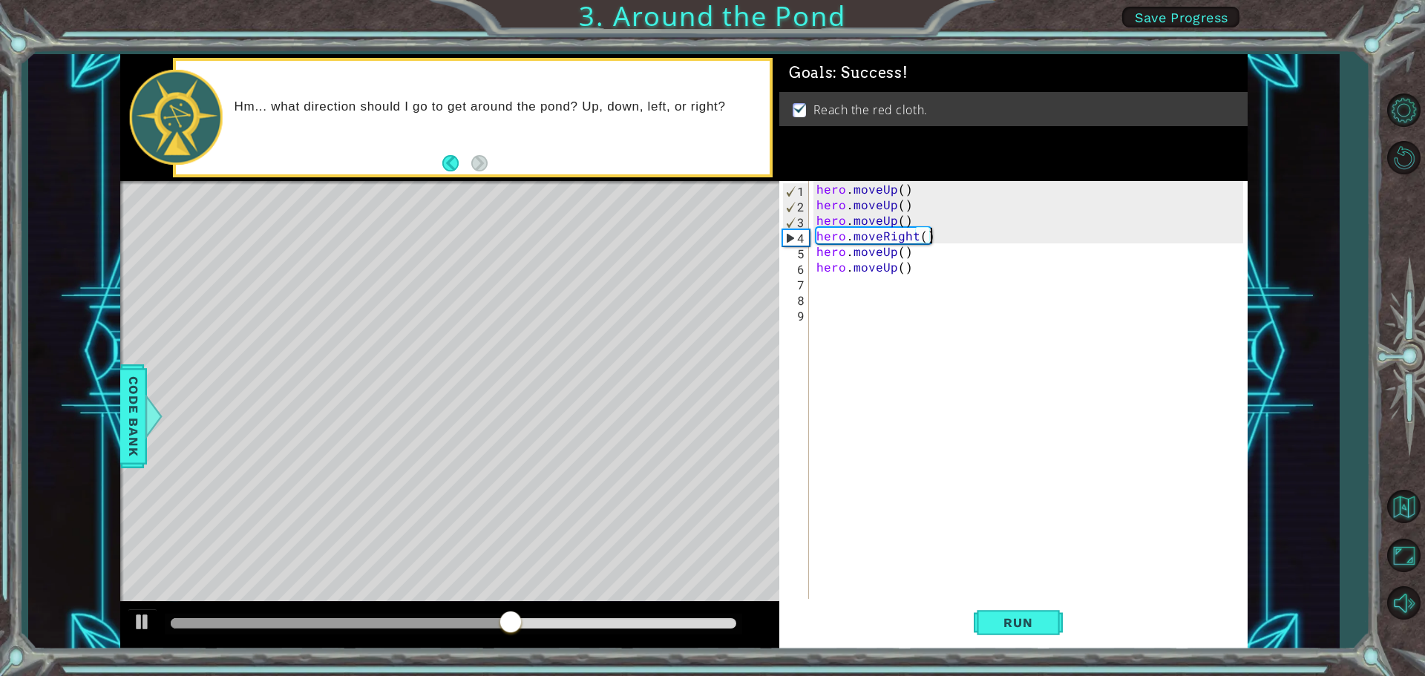
click at [797, 240] on div "4" at bounding box center [796, 238] width 26 height 16
type textarea "hero.moveRight()"
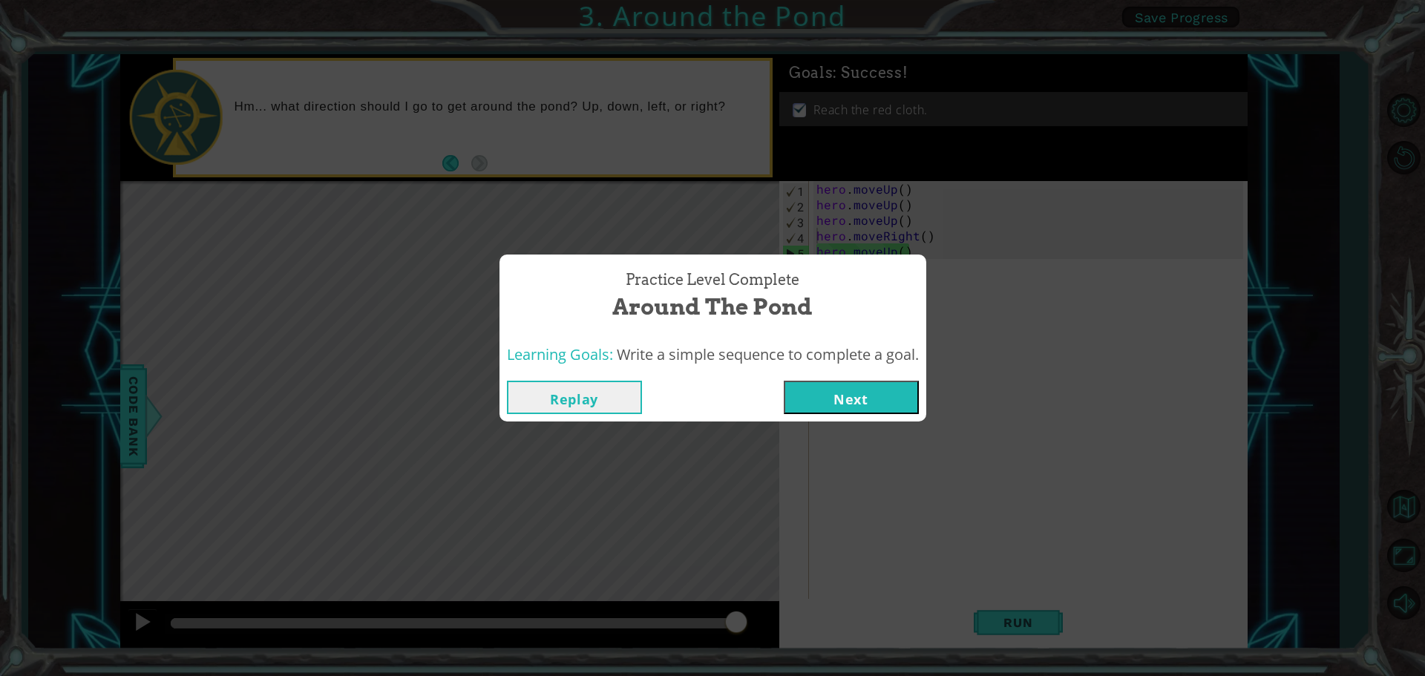
click at [821, 405] on button "Next" at bounding box center [851, 397] width 135 height 33
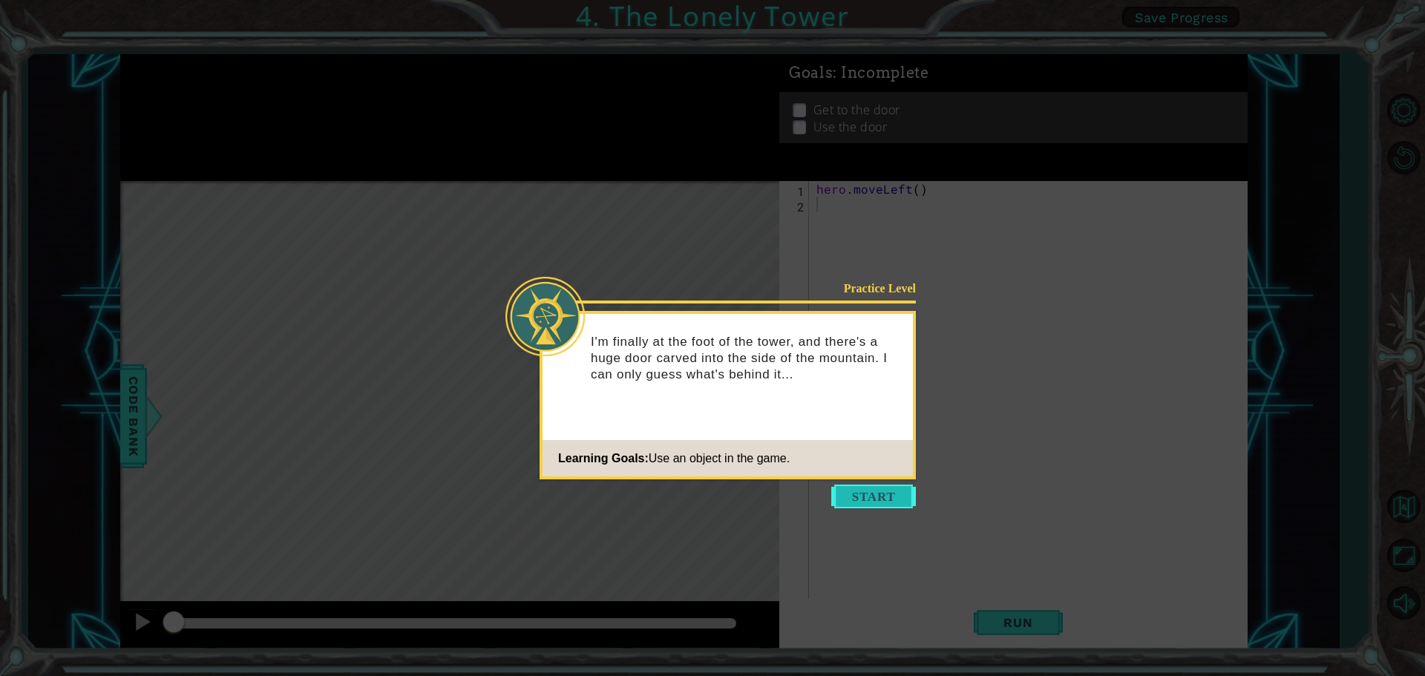
click at [870, 502] on button "Start" at bounding box center [873, 497] width 85 height 24
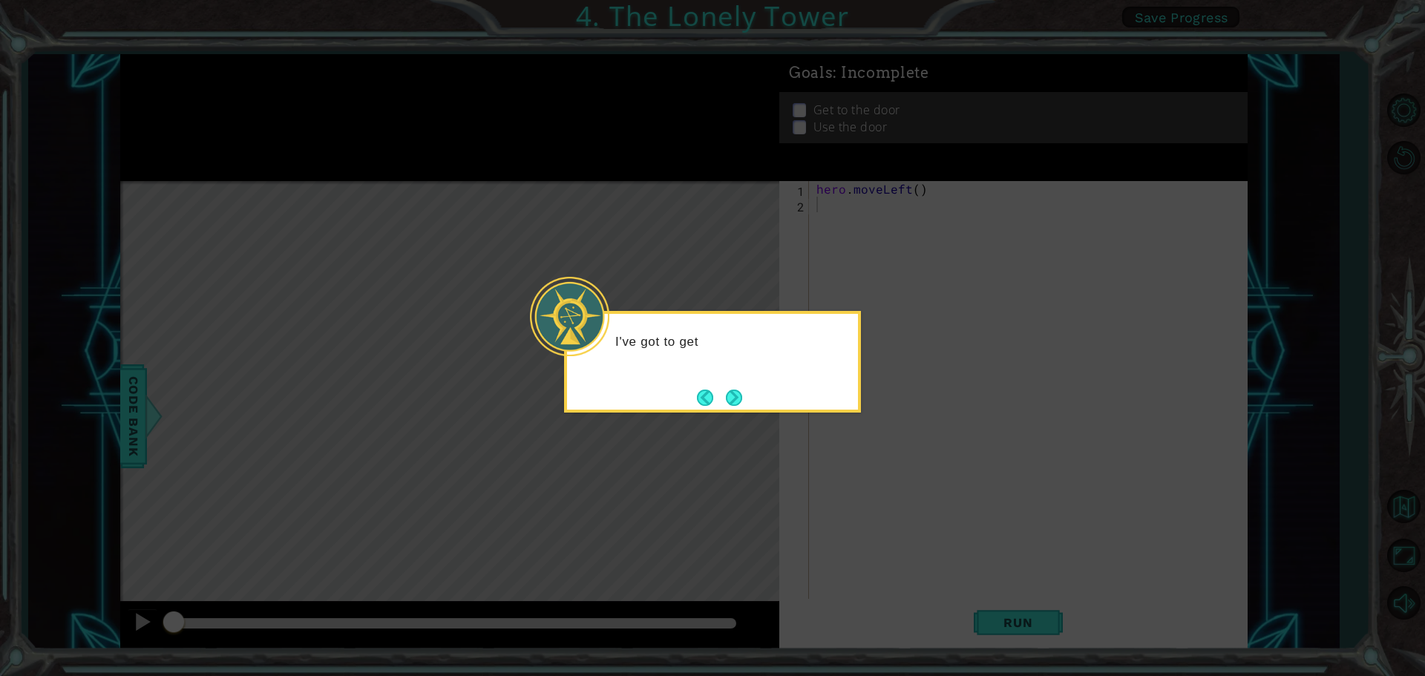
click at [748, 391] on div "I've got to get" at bounding box center [712, 362] width 297 height 102
click at [734, 399] on button "Next" at bounding box center [733, 397] width 27 height 27
click at [734, 399] on button "Next" at bounding box center [734, 398] width 22 height 22
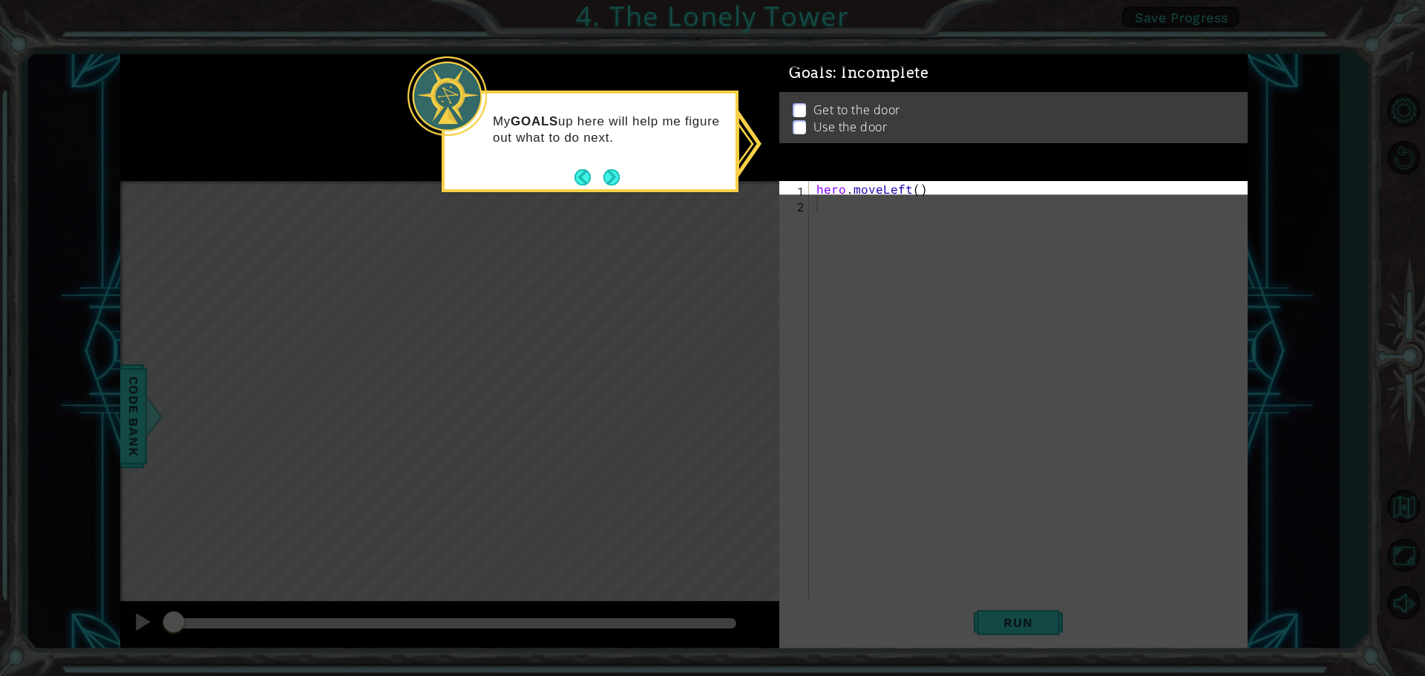
click at [609, 180] on button "Next" at bounding box center [611, 177] width 27 height 27
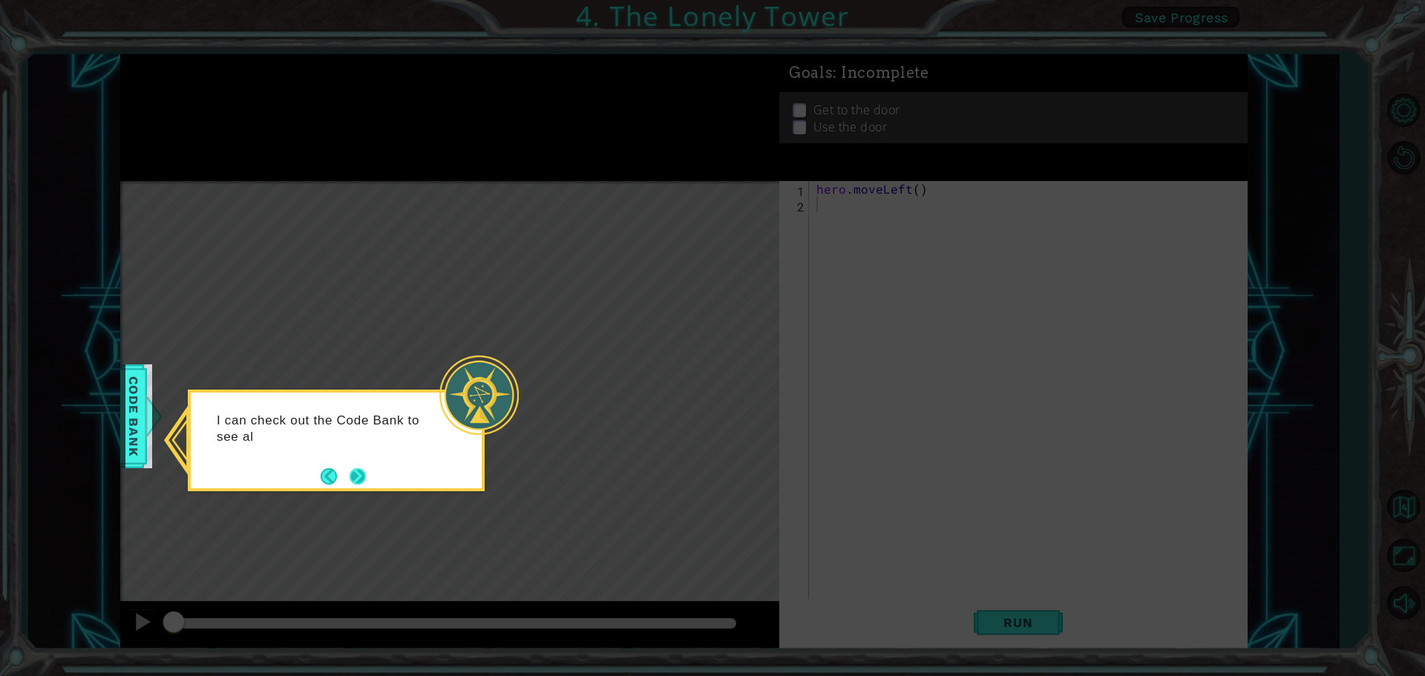
click at [348, 473] on button "Next" at bounding box center [357, 476] width 27 height 27
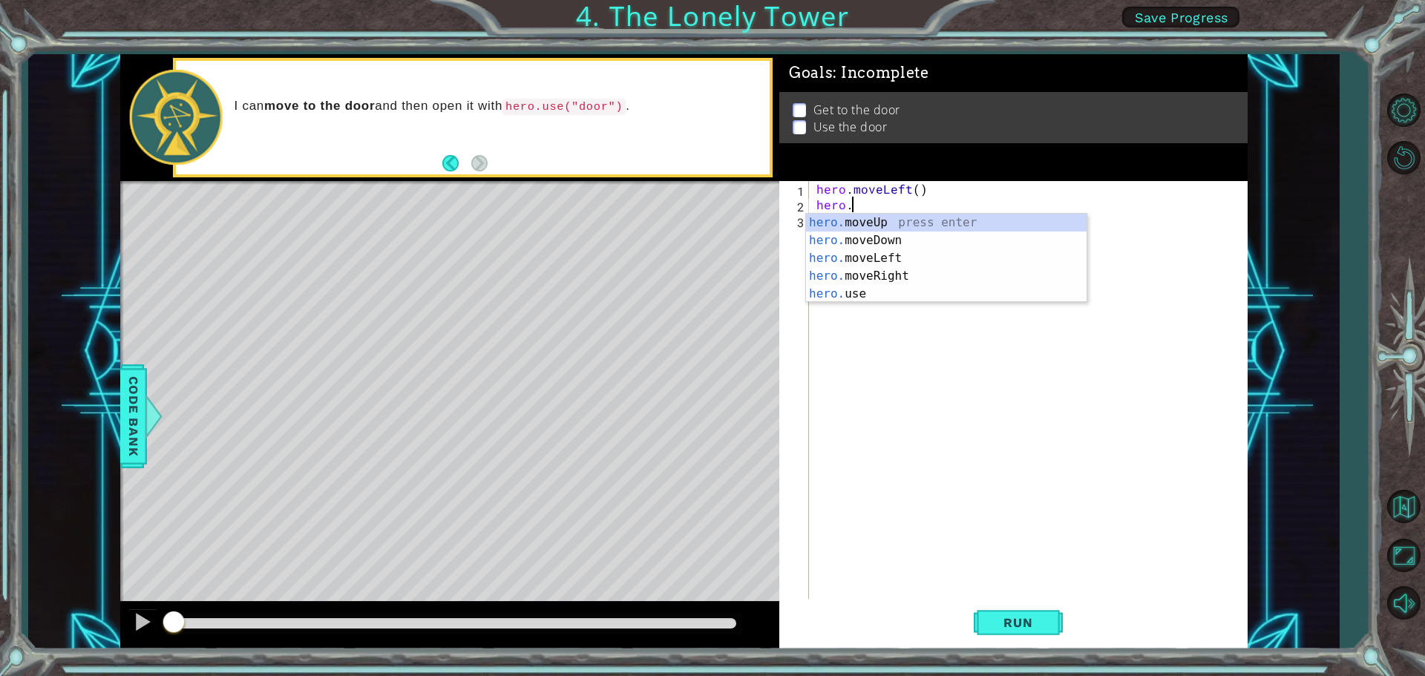
type textarea "[DOMAIN_NAME]"
click at [951, 227] on div "[DOMAIN_NAME] veUp press enter [DOMAIN_NAME] veDown press enter [DOMAIN_NAME] v…" at bounding box center [946, 267] width 280 height 107
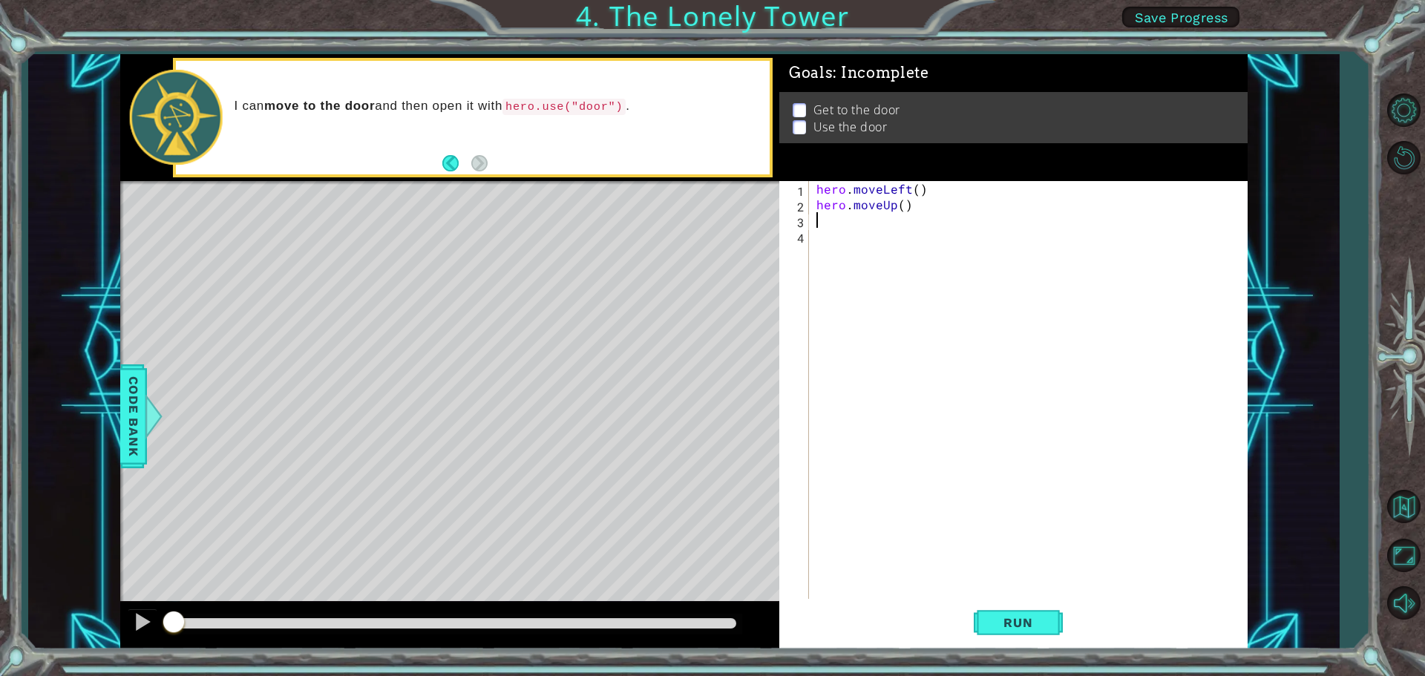
scroll to position [0, 0]
click at [1012, 633] on button "Run" at bounding box center [1017, 622] width 89 height 47
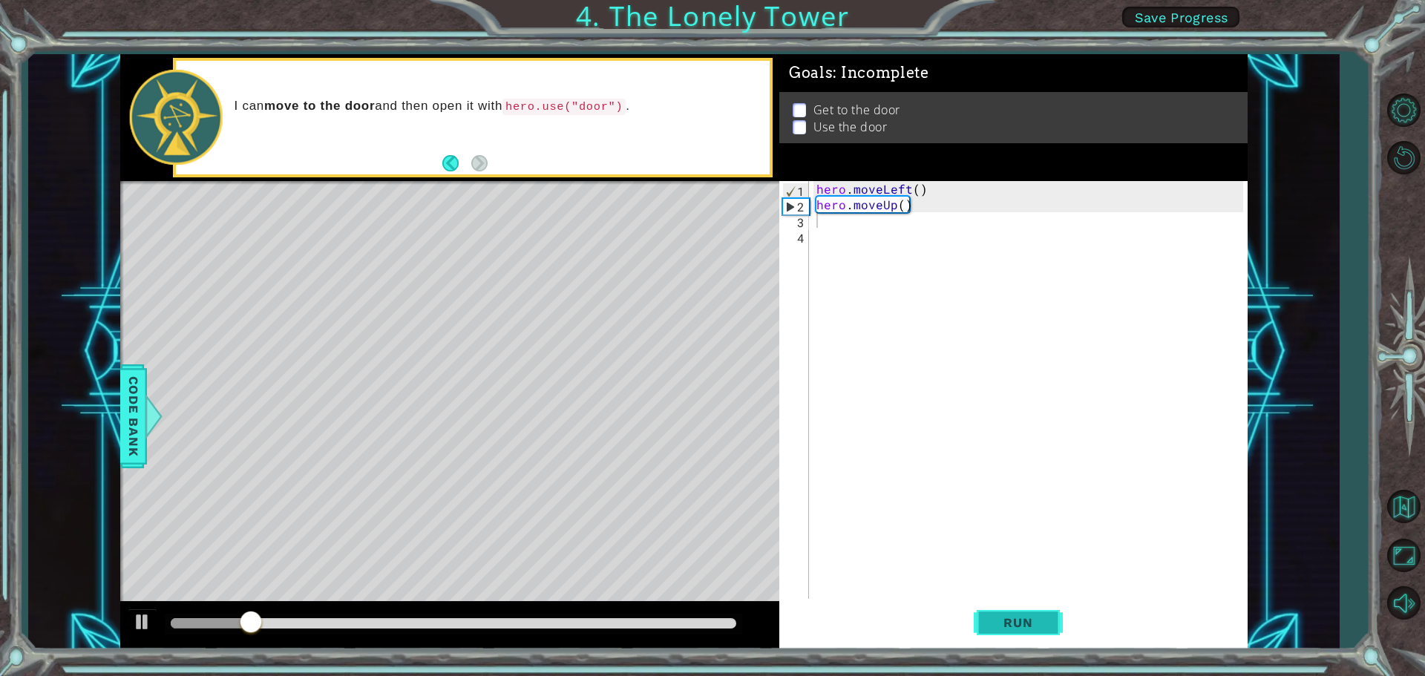
click at [1009, 629] on span "Run" at bounding box center [1017, 622] width 59 height 15
click at [1004, 613] on button "Run" at bounding box center [1017, 622] width 89 height 47
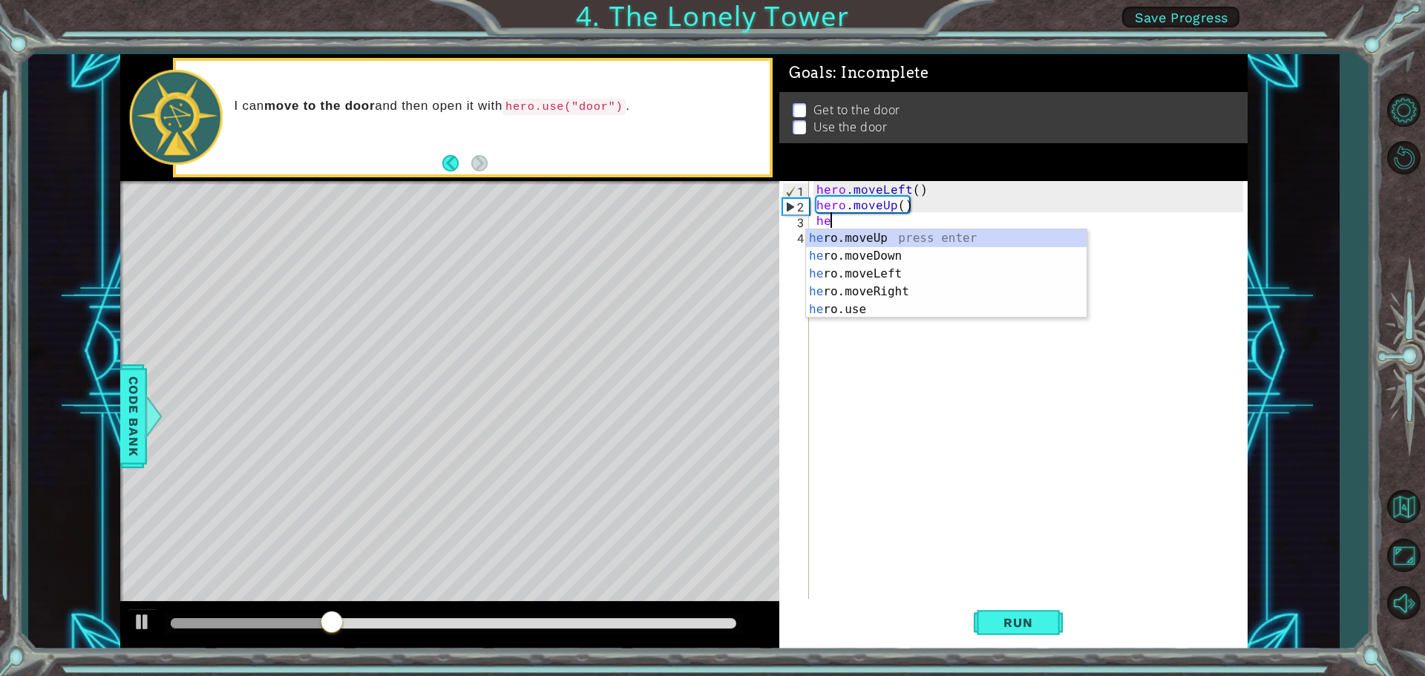
type textarea "her"
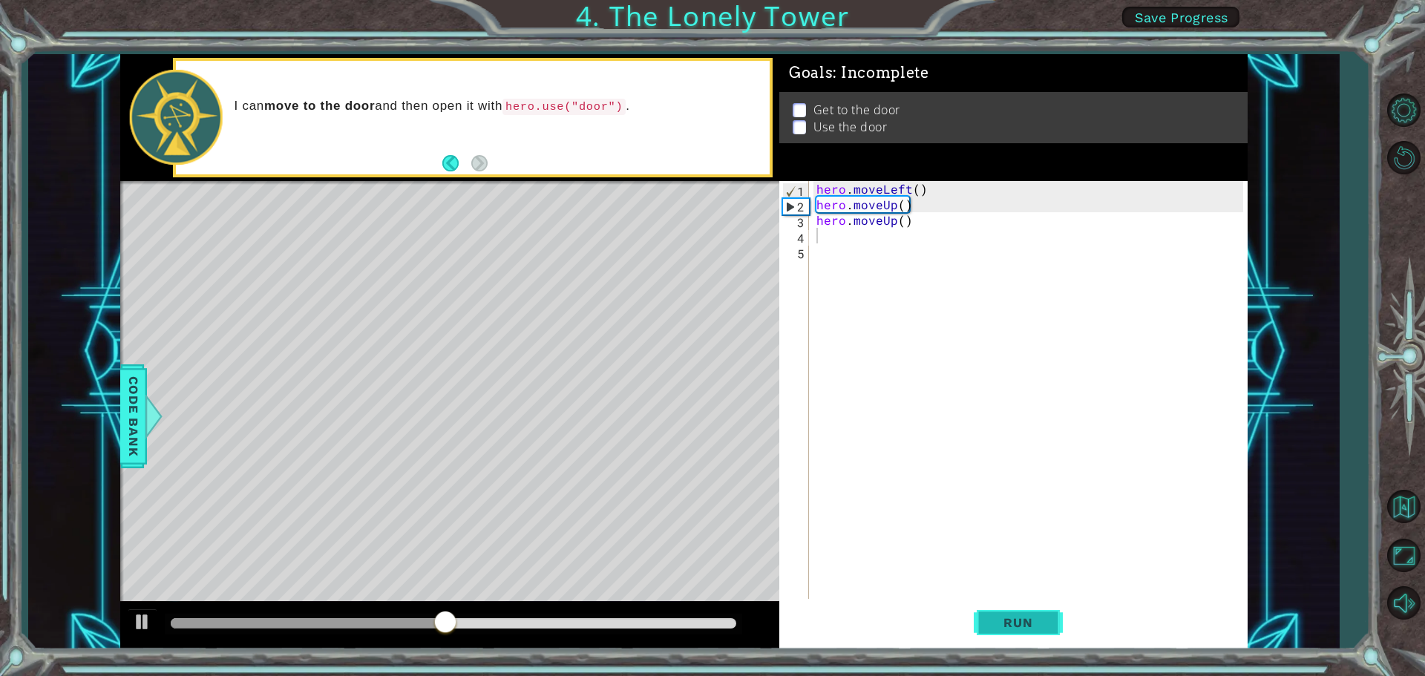
click at [1028, 623] on span "Run" at bounding box center [1017, 622] width 59 height 15
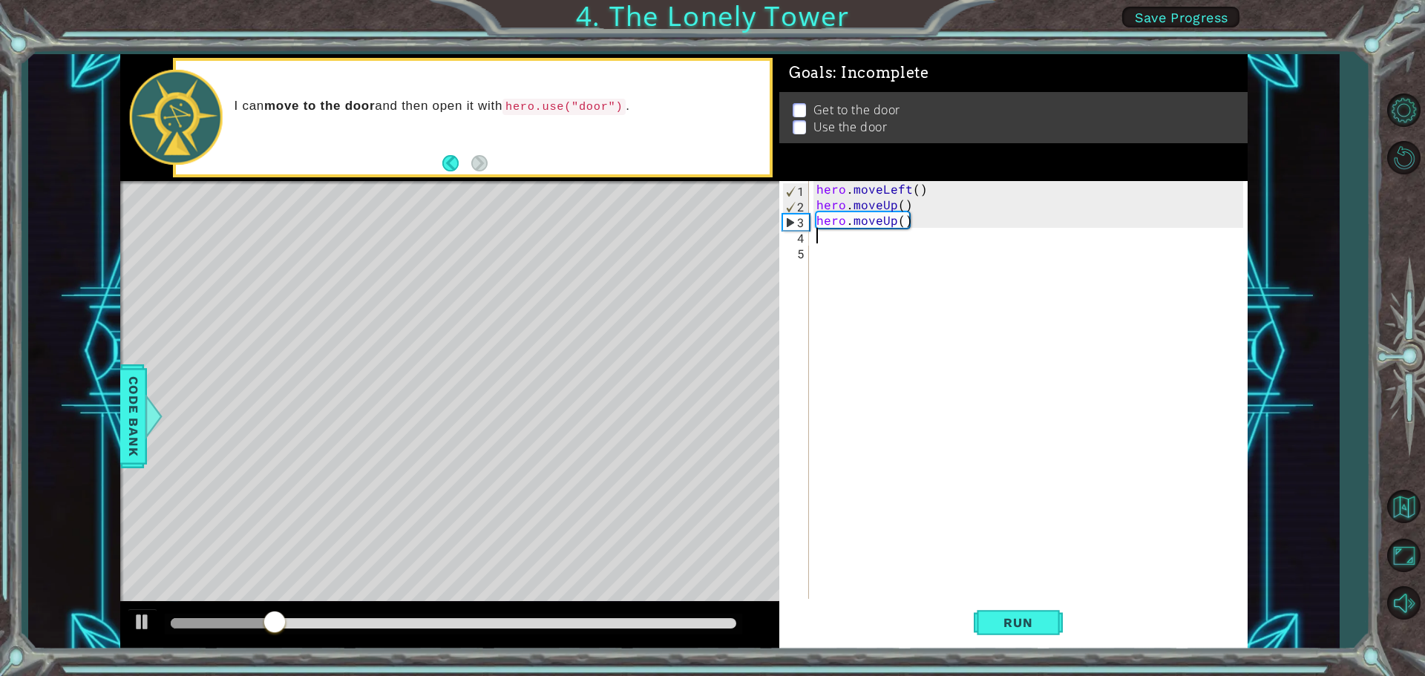
click at [790, 222] on div "3" at bounding box center [796, 222] width 26 height 16
type textarea "hero.moveUp()"
click at [853, 240] on div "hero . moveLeft ( ) hero . moveUp ( ) hero . moveUp ( )" at bounding box center [1031, 407] width 437 height 452
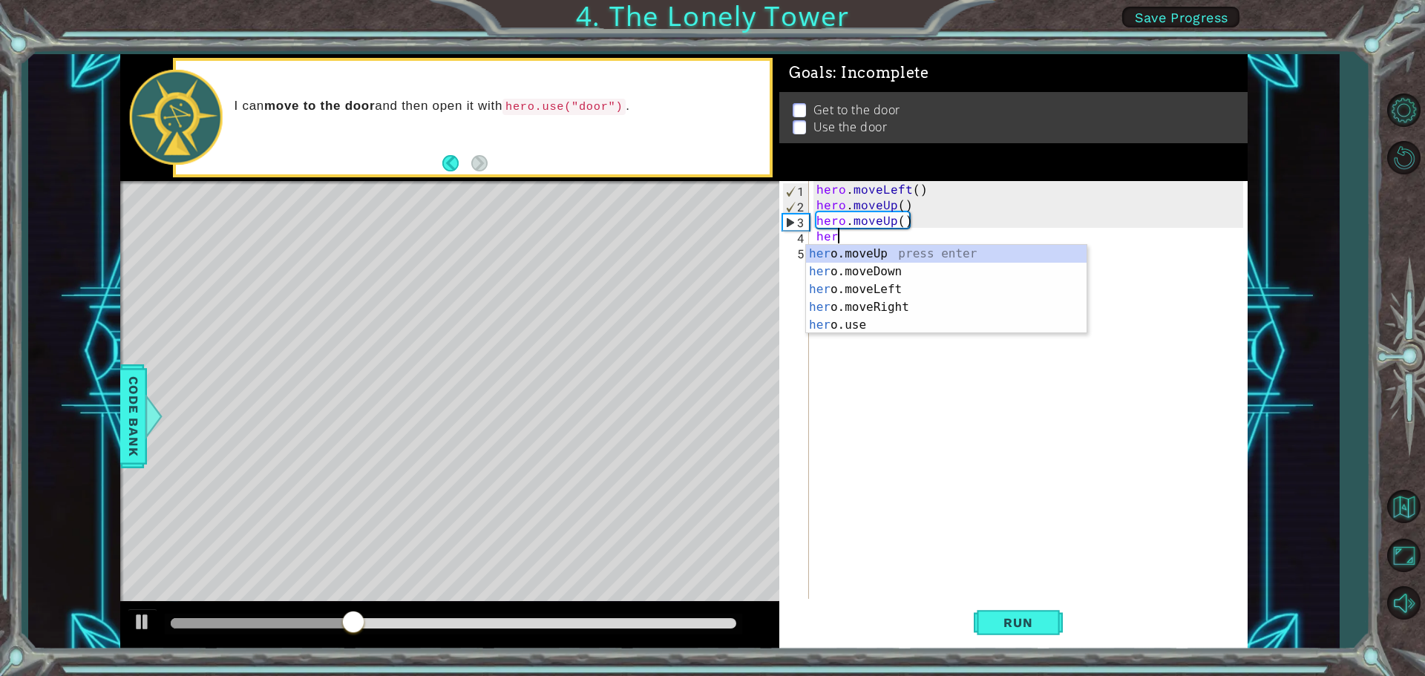
type textarea "hero"
click at [862, 255] on div "hero .moveUp press enter hero .moveDown press enter hero .moveLeft press enter …" at bounding box center [946, 307] width 280 height 125
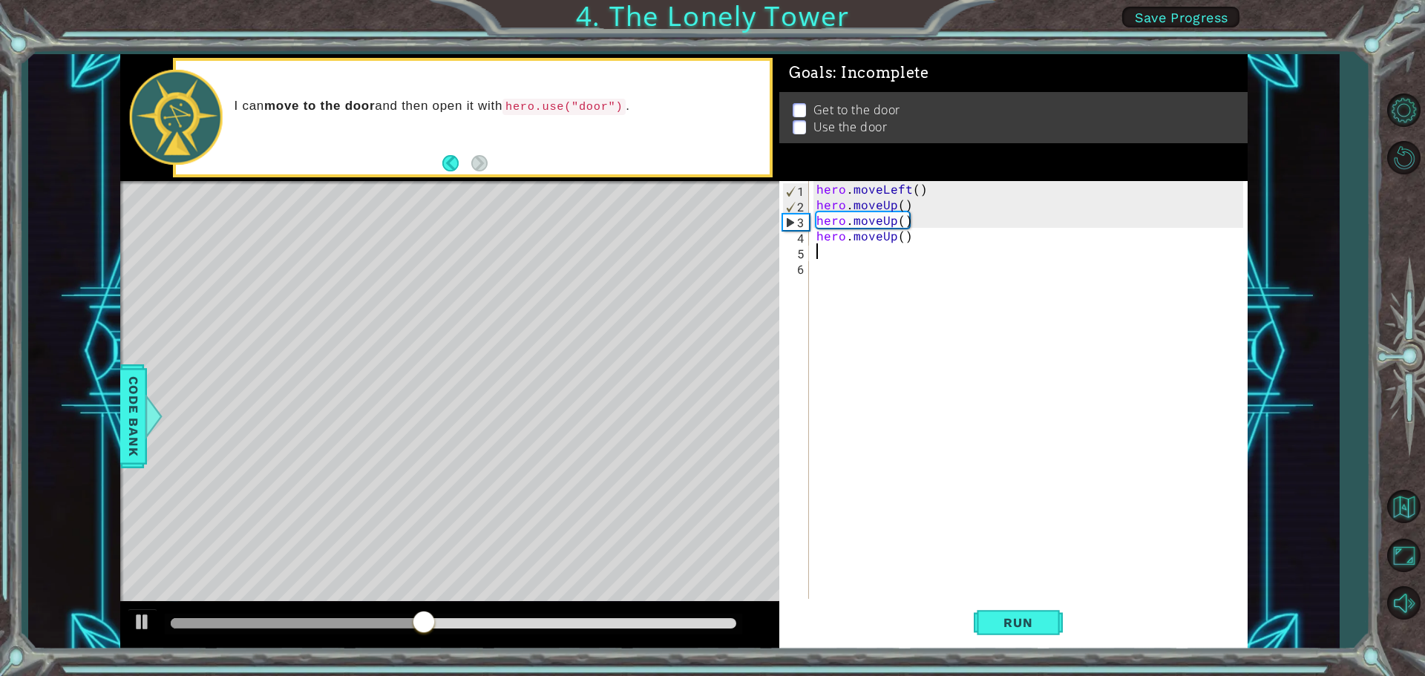
scroll to position [0, 0]
click at [1030, 624] on span "Run" at bounding box center [1017, 622] width 59 height 15
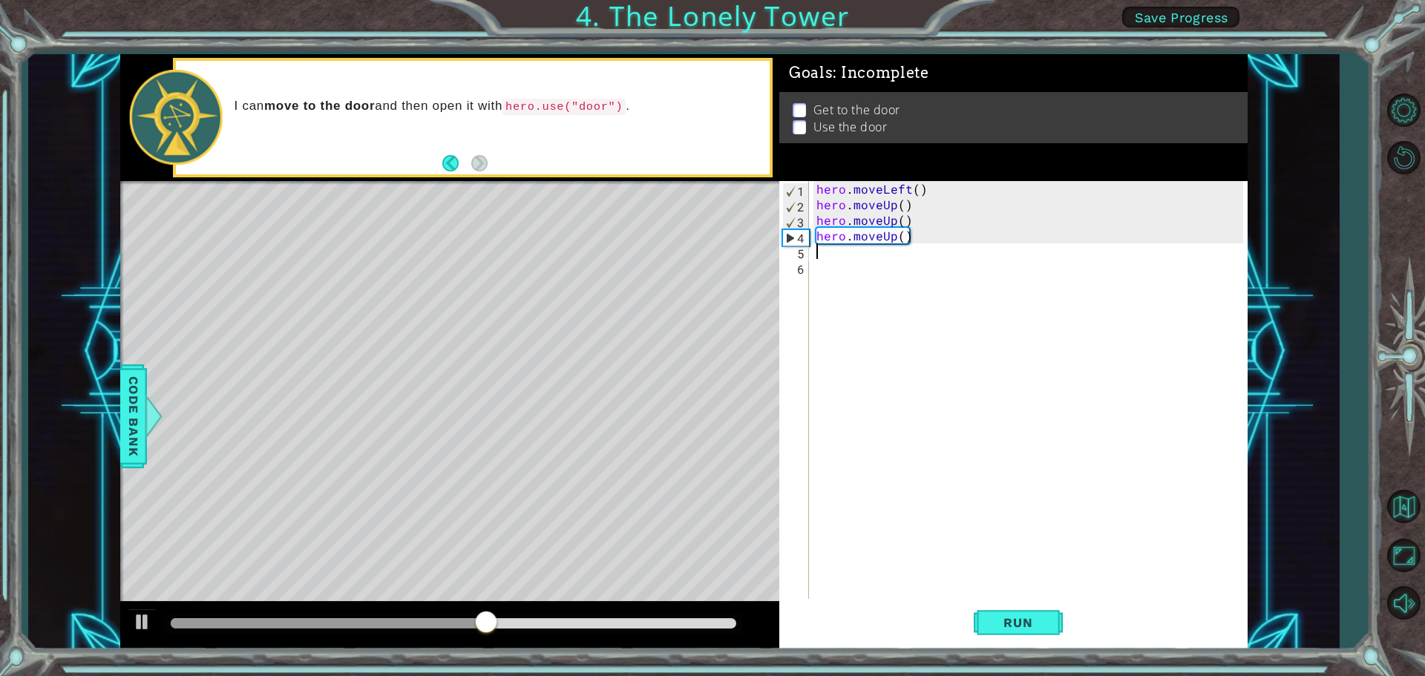
click at [900, 237] on div "hero . moveLeft ( ) hero . moveUp ( ) hero . moveUp ( ) hero . moveUp ( )" at bounding box center [1031, 407] width 437 height 452
type textarea "hero.moveUp(3)"
click at [1013, 629] on span "Run" at bounding box center [1017, 622] width 59 height 15
click at [908, 232] on div "hero . moveLeft ( ) hero . moveUp ( ) hero . moveUp ( ) hero . moveUp ( 3 )" at bounding box center [1031, 407] width 437 height 452
type textarea "hero.moveUp(4)"
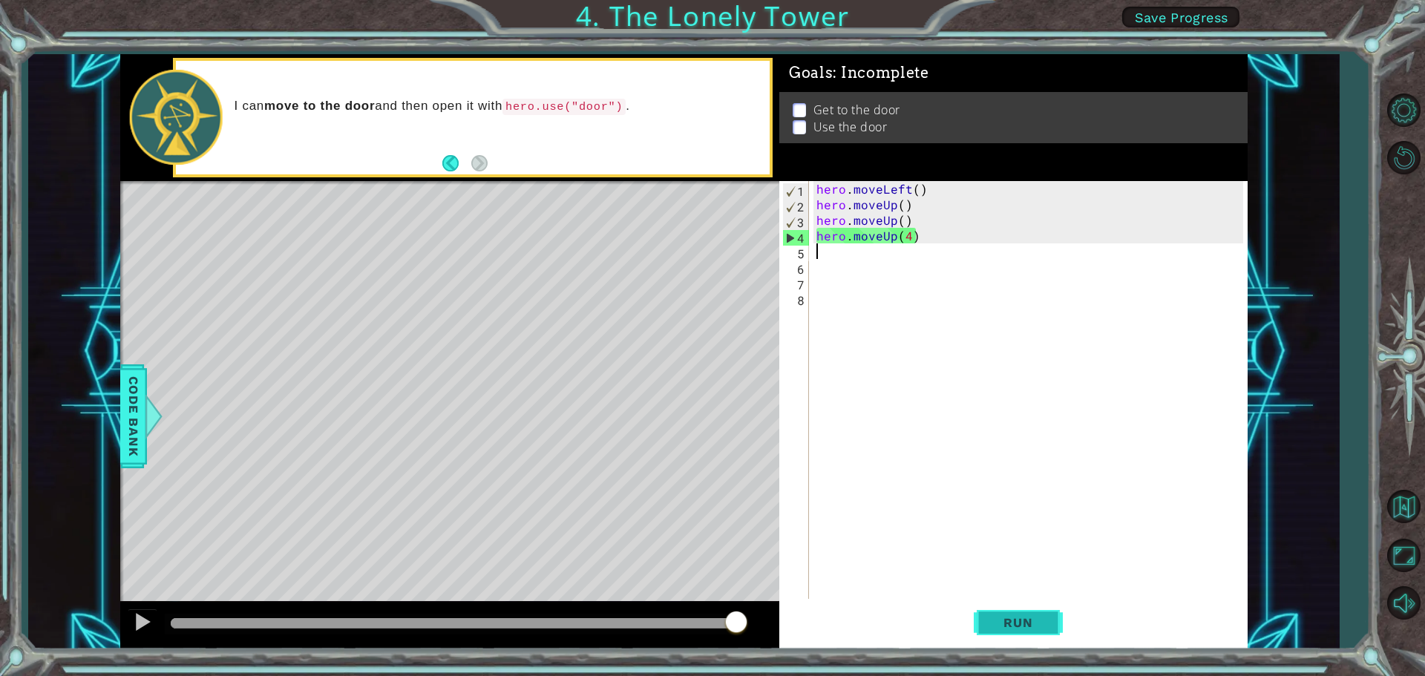
click at [1041, 627] on span "Run" at bounding box center [1017, 622] width 59 height 15
click at [913, 235] on div "hero . moveLeft ( ) hero . moveUp ( ) hero . moveUp ( ) hero . moveUp ( 4 )" at bounding box center [1031, 407] width 437 height 452
type textarea "hero.moveUp(4)"
click at [852, 251] on div "hero . moveLeft ( ) hero . moveUp ( ) hero . moveUp ( ) hero . moveUp ( 4 )" at bounding box center [1031, 407] width 437 height 452
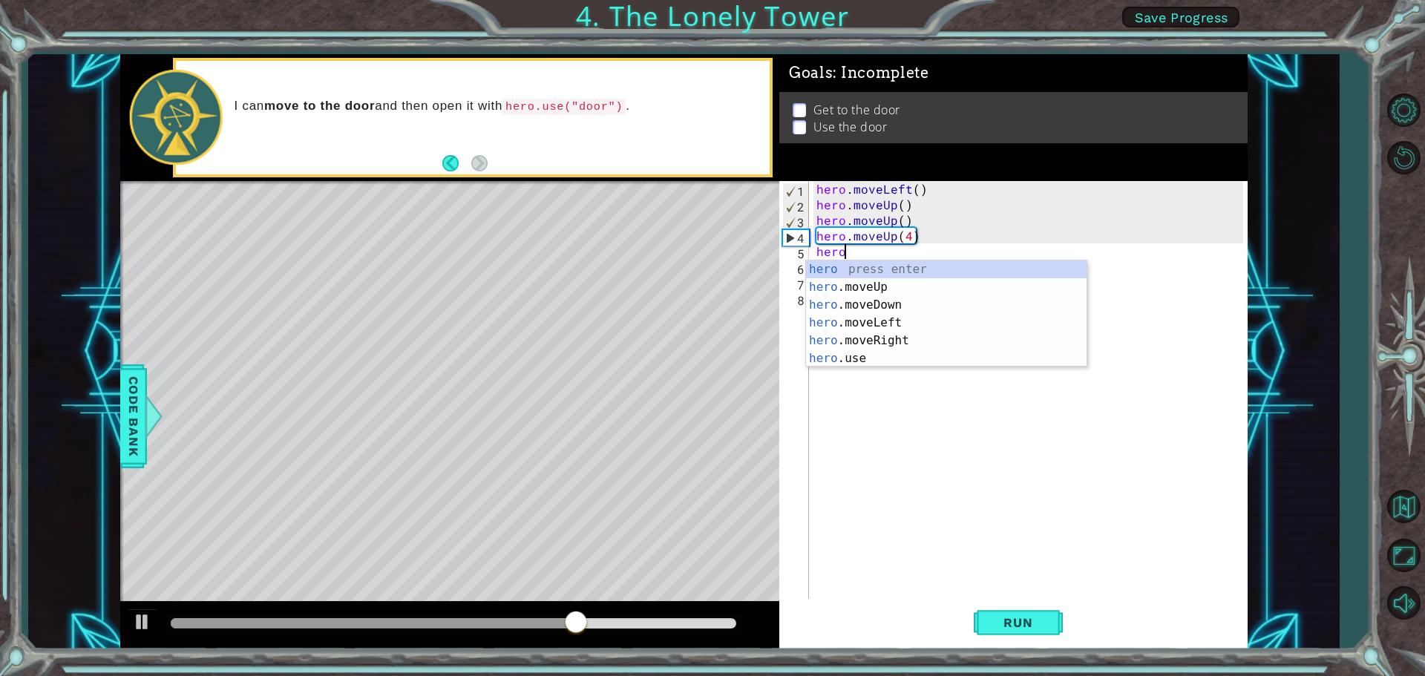
type textarea "hero."
click at [978, 265] on div "hero. moveUp press enter hero. moveDown press enter hero. moveLeft press enter …" at bounding box center [946, 322] width 280 height 125
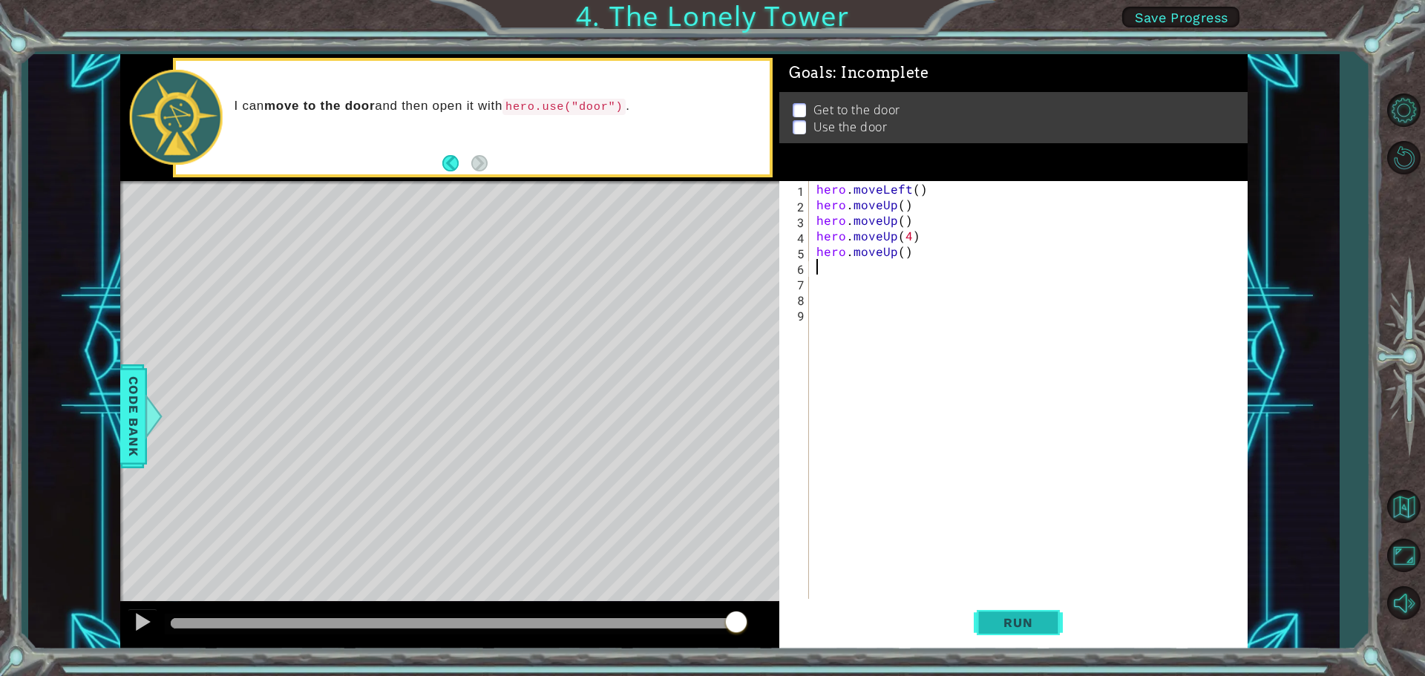
click at [1031, 623] on span "Run" at bounding box center [1017, 622] width 59 height 15
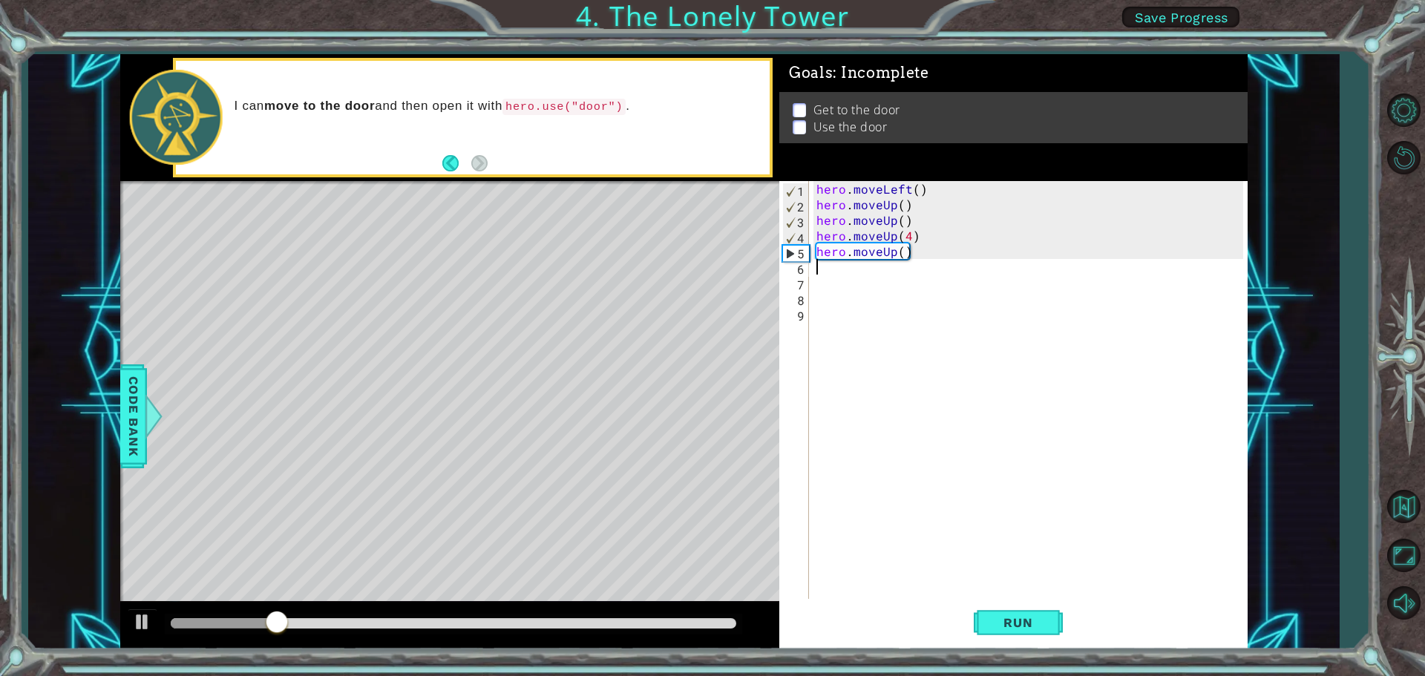
click at [899, 251] on div "hero . moveLeft ( ) hero . moveUp ( ) hero . moveUp ( ) hero . moveUp ( 4 ) her…" at bounding box center [1031, 407] width 437 height 452
type textarea "hero.moveUp(1)"
click at [991, 620] on span "Run" at bounding box center [1017, 622] width 59 height 15
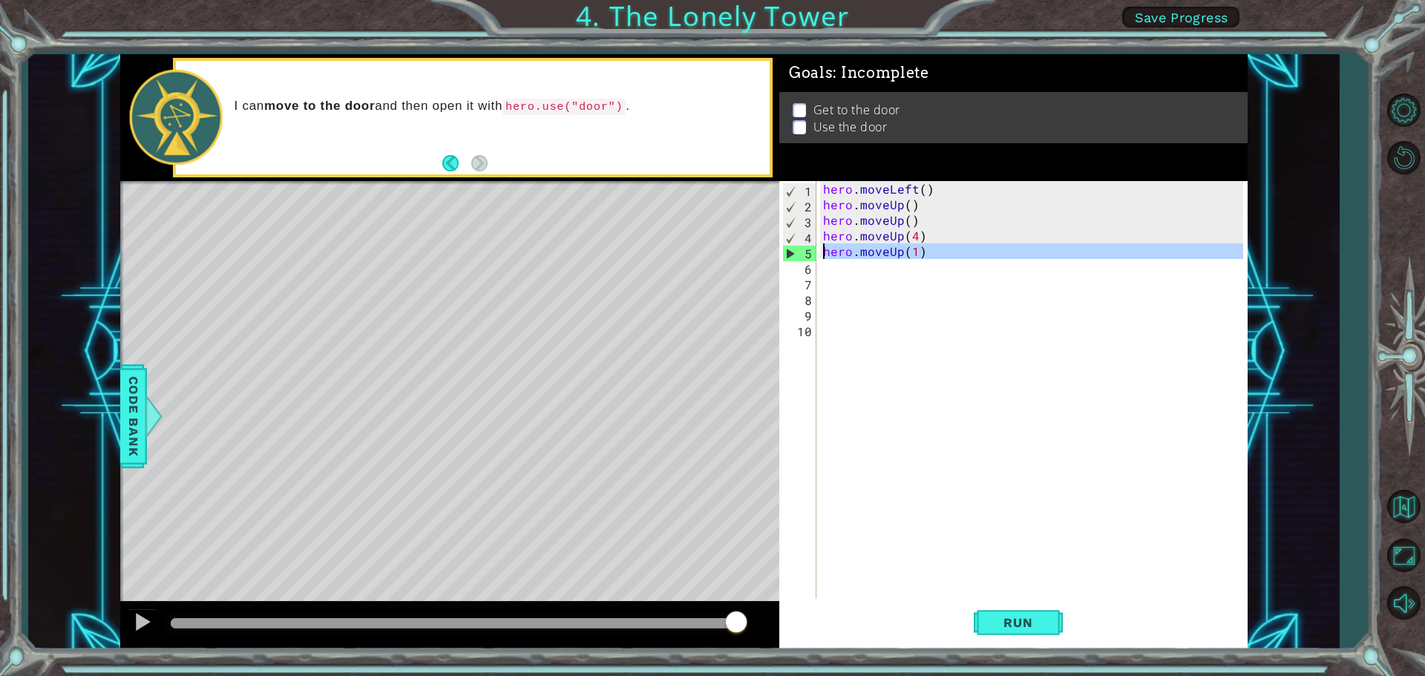
click at [789, 253] on div "5" at bounding box center [799, 254] width 33 height 16
type textarea "hero.moveUp(1)"
click at [789, 253] on div "5" at bounding box center [799, 254] width 33 height 16
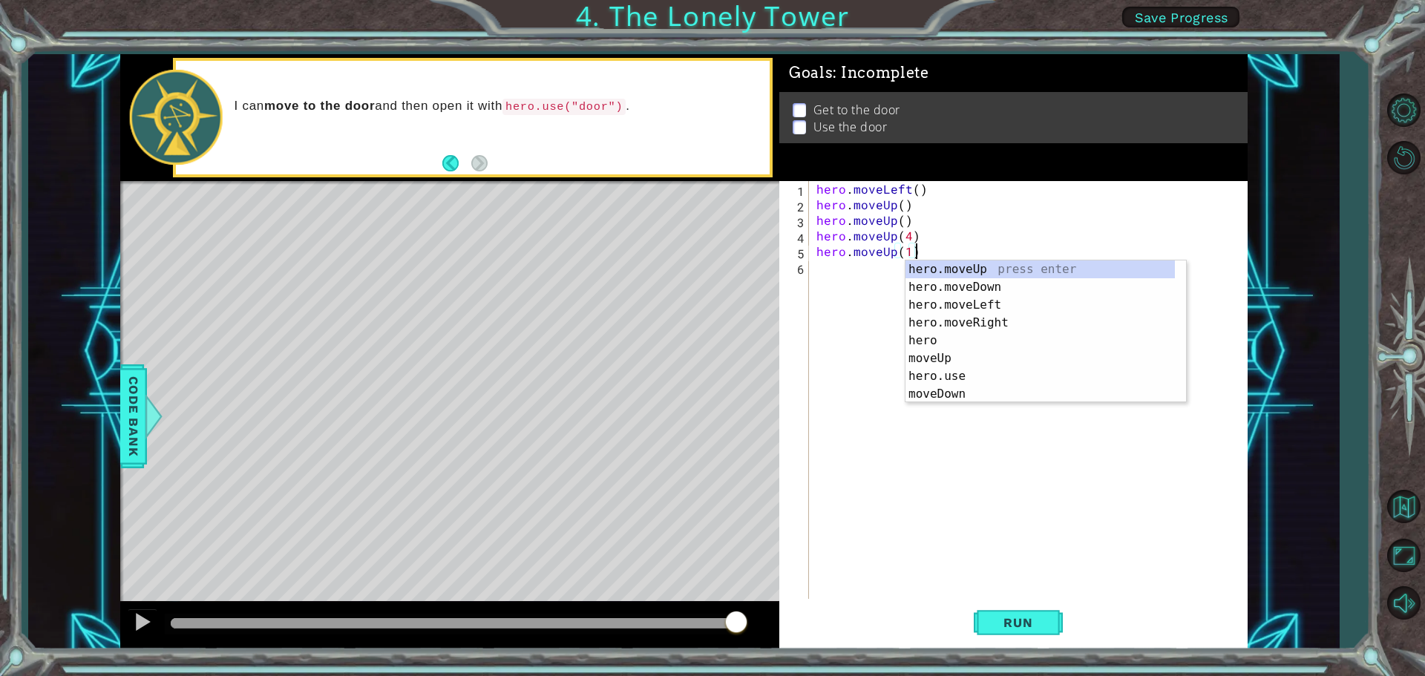
type textarea "hero.moveUp(1)hero.moveUp()"
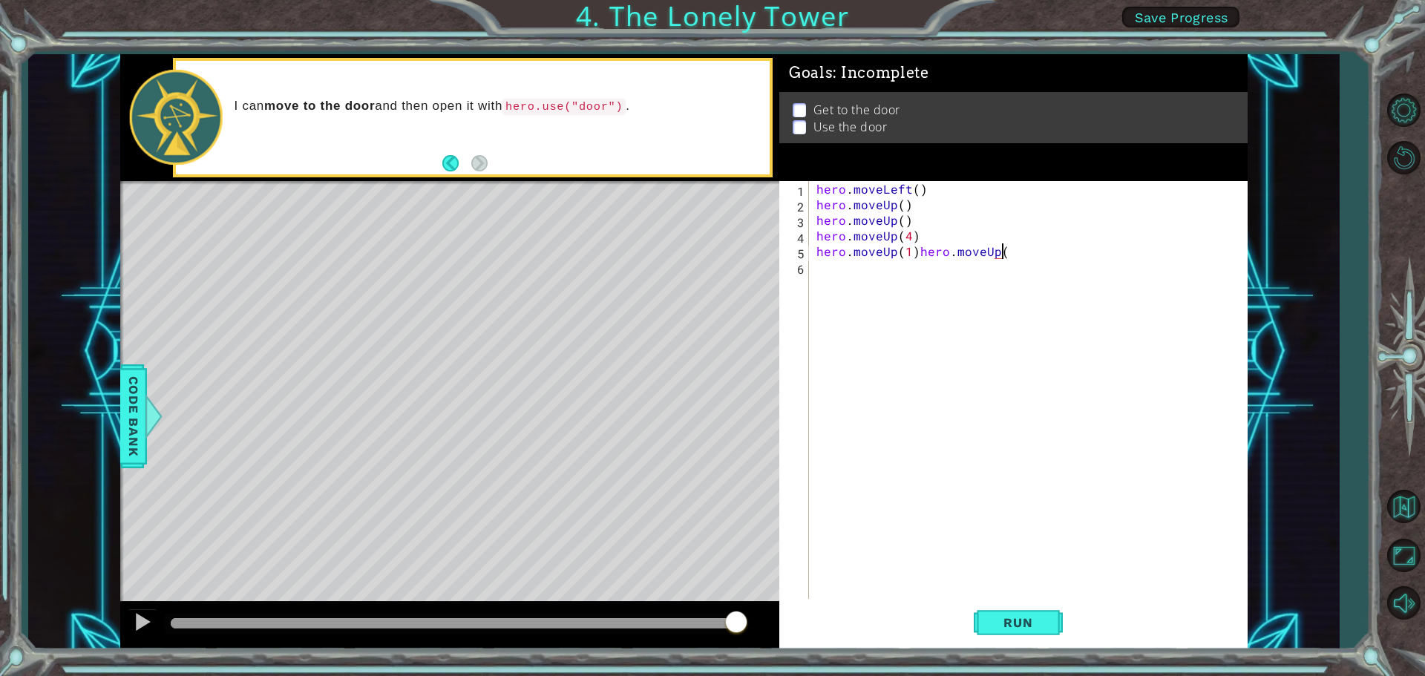
type textarea "hero.moveUp(1)hero.moveUp"
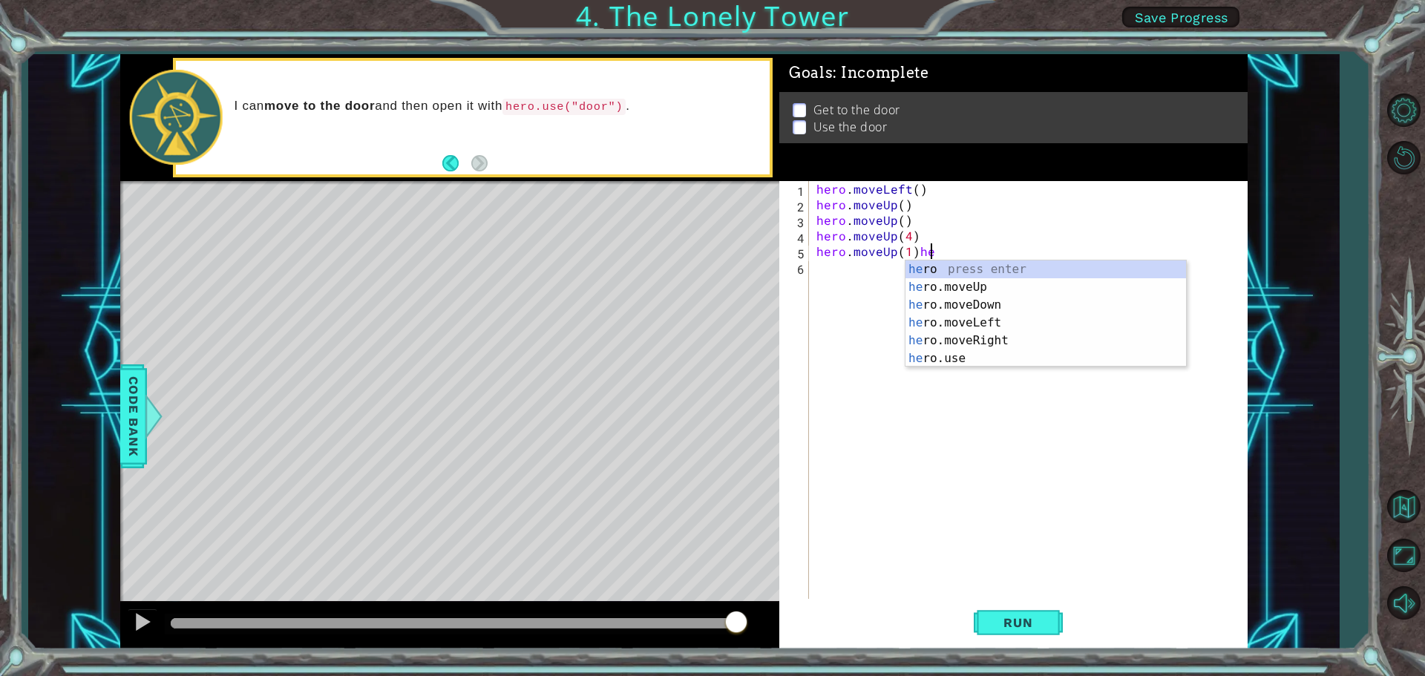
type textarea "hero.moveUp(1)"
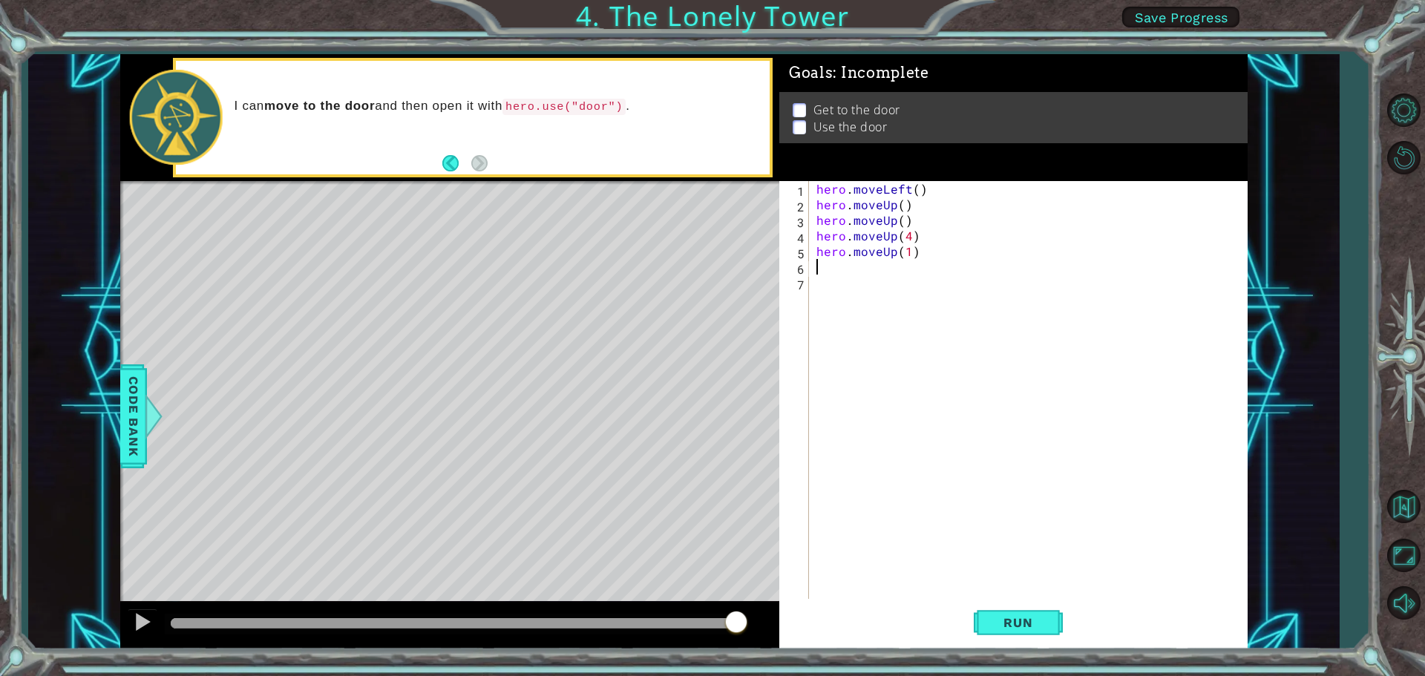
type textarea "hero.moveUp(1)"
click at [1028, 634] on button "Run" at bounding box center [1017, 622] width 89 height 47
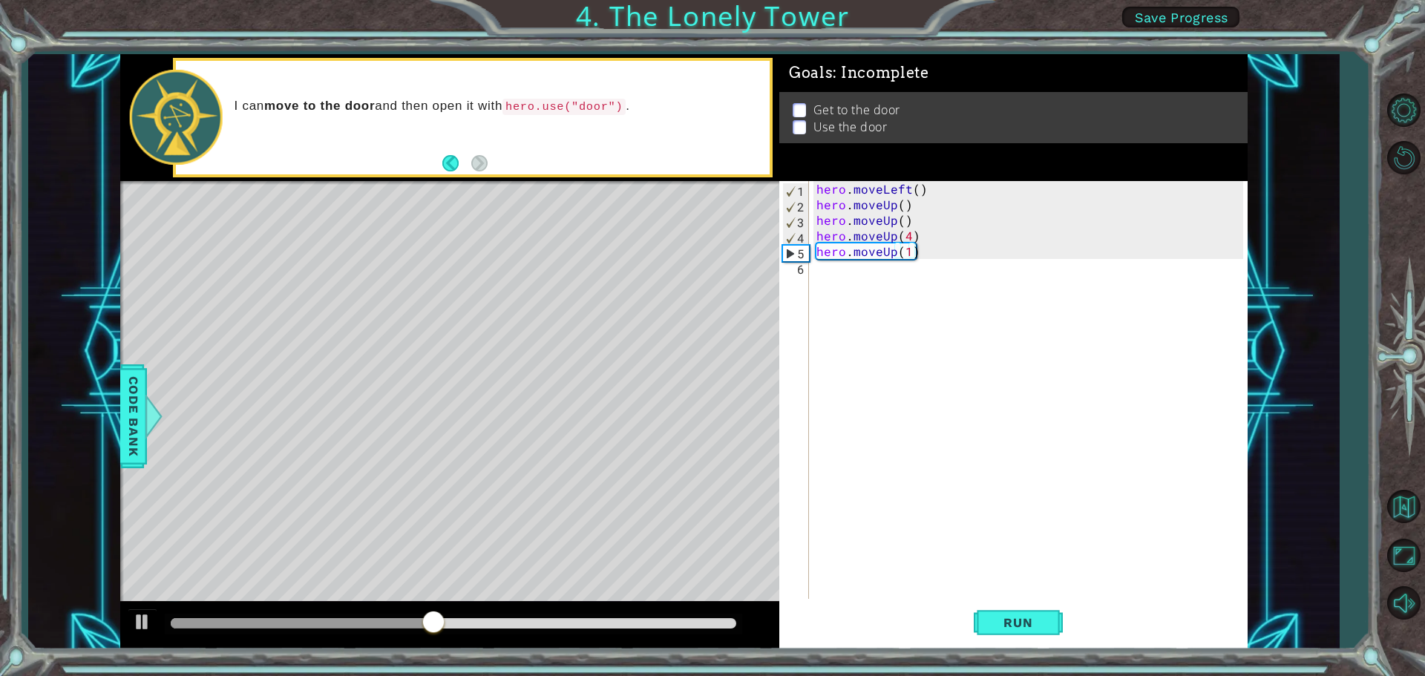
click at [534, 285] on div "Level Map" at bounding box center [463, 399] width 686 height 437
